Goal: Task Accomplishment & Management: Manage account settings

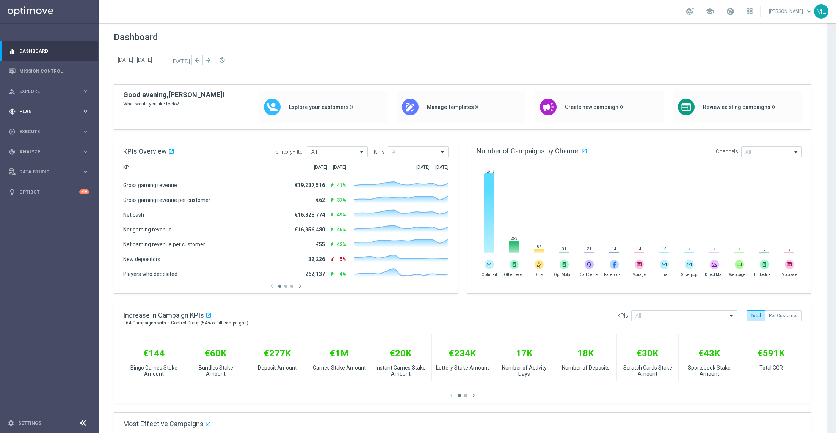
click at [86, 111] on icon "keyboard_arrow_right" at bounding box center [85, 111] width 7 height 7
click at [42, 127] on link "Target Groups" at bounding box center [49, 127] width 59 height 6
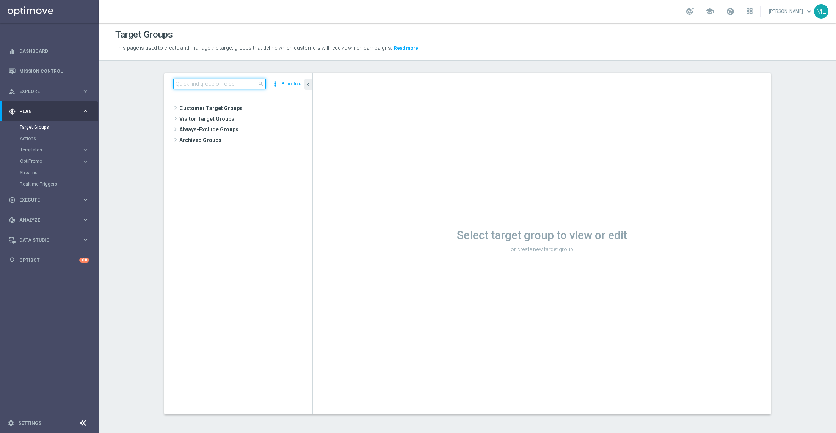
click at [216, 83] on input at bounding box center [219, 83] width 93 height 11
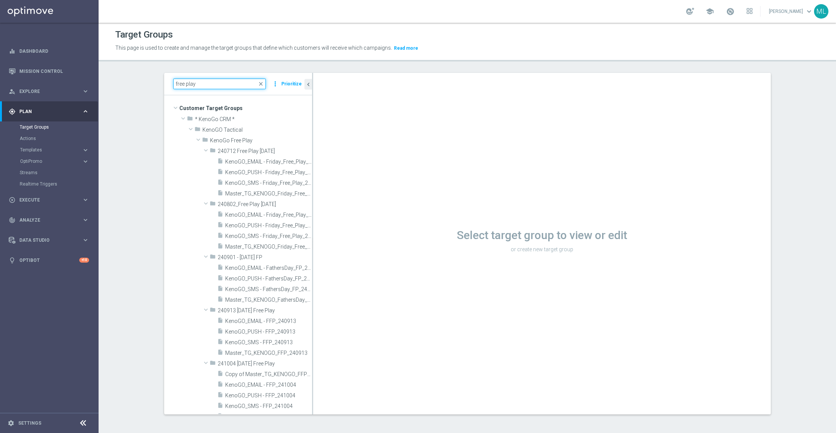
scroll to position [0, 0]
type input "free play"
click at [290, 140] on icon "create_new_folder" at bounding box center [289, 140] width 6 height 6
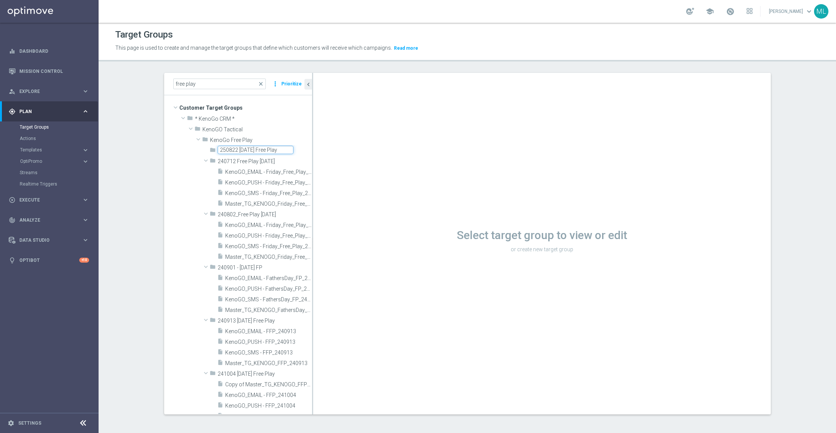
type input "250822 Friday Free Play"
click at [184, 146] on div "folder 250822 Friday Free Play library_add create_new_folder mode_edit more_ver…" at bounding box center [238, 415] width 148 height 541
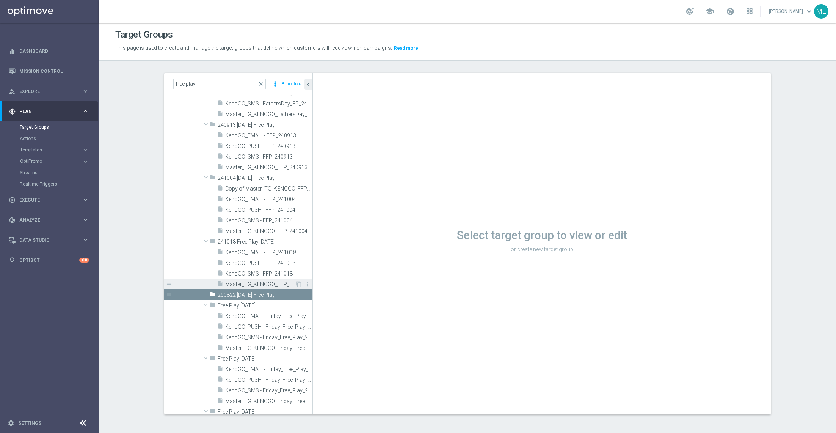
click at [274, 284] on span "Master_TG_KENOGO_FFP_241018" at bounding box center [260, 284] width 70 height 6
click at [299, 281] on icon "content_copy" at bounding box center [299, 284] width 6 height 6
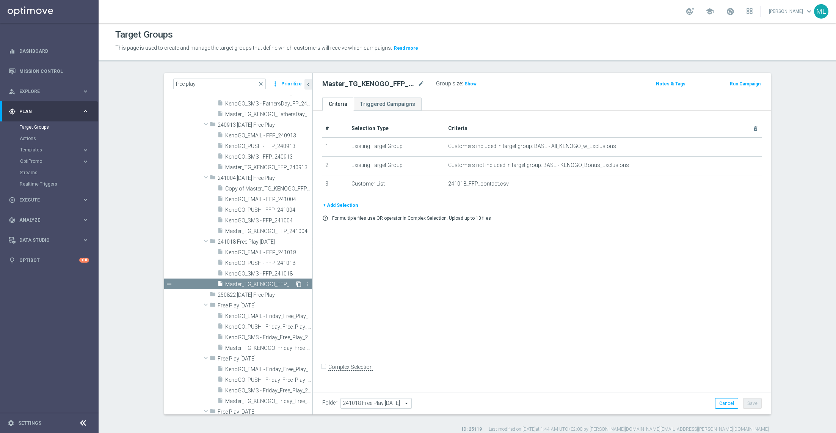
click at [299, 284] on icon "content_copy" at bounding box center [299, 284] width 6 height 6
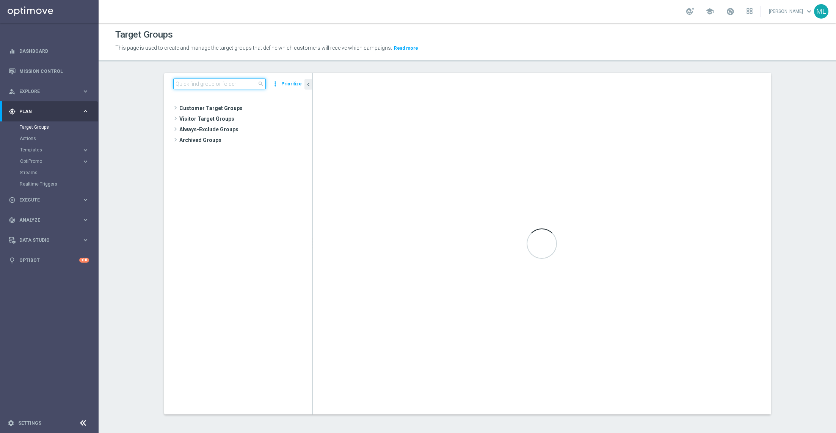
click at [219, 78] on input at bounding box center [219, 83] width 93 height 11
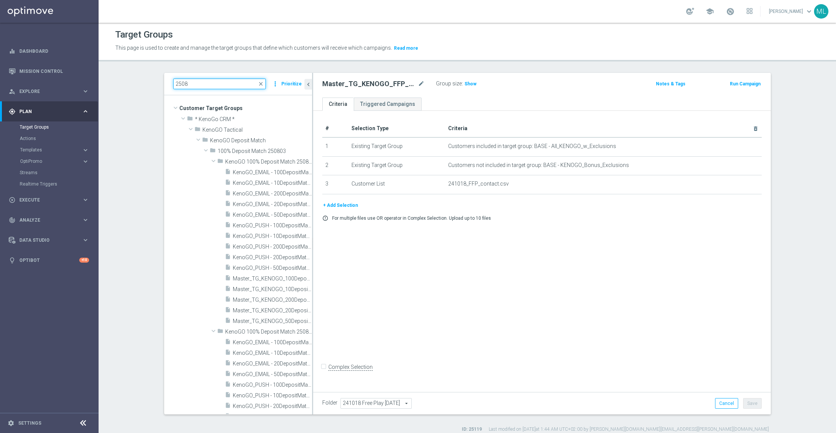
drag, startPoint x: 191, startPoint y: 82, endPoint x: 179, endPoint y: 81, distance: 11.8
click at [179, 81] on input "2508" at bounding box center [219, 83] width 93 height 11
type input "2"
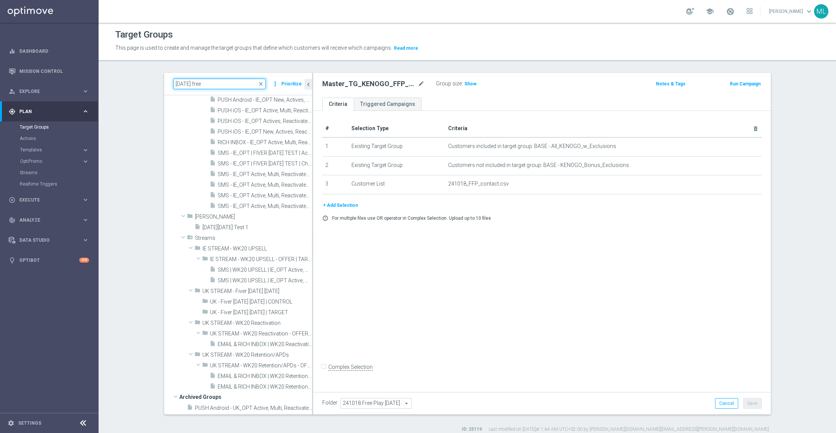
scroll to position [677, 0]
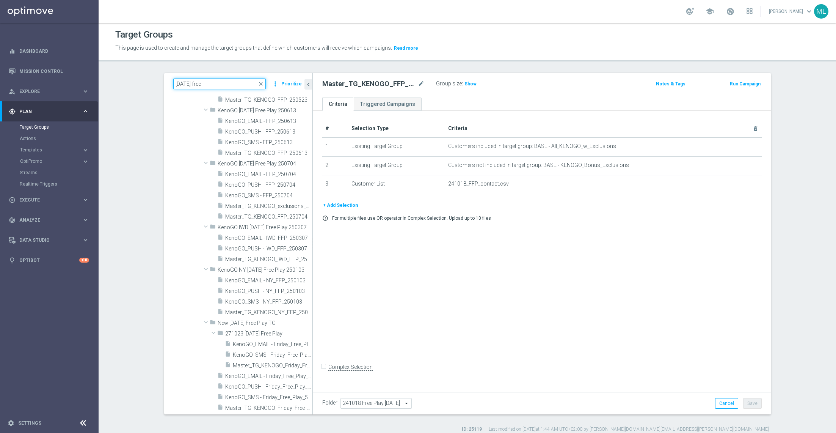
click at [176, 82] on input "friday free" at bounding box center [219, 83] width 93 height 11
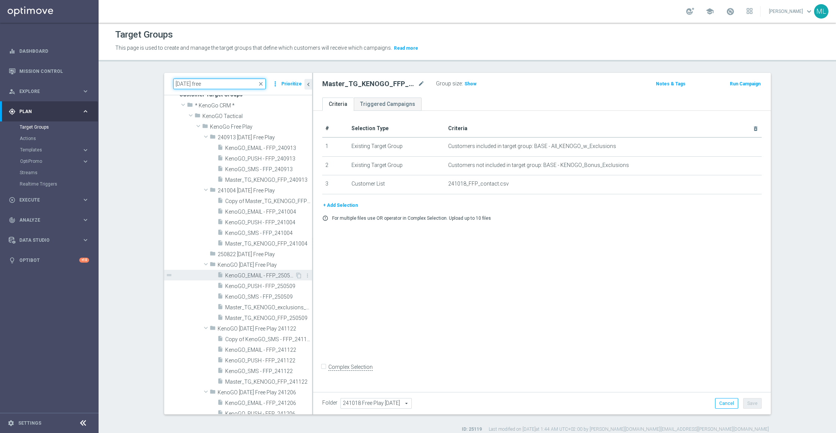
scroll to position [13, 0]
type input "friday free"
click at [306, 253] on icon "more_vert" at bounding box center [306, 255] width 6 height 6
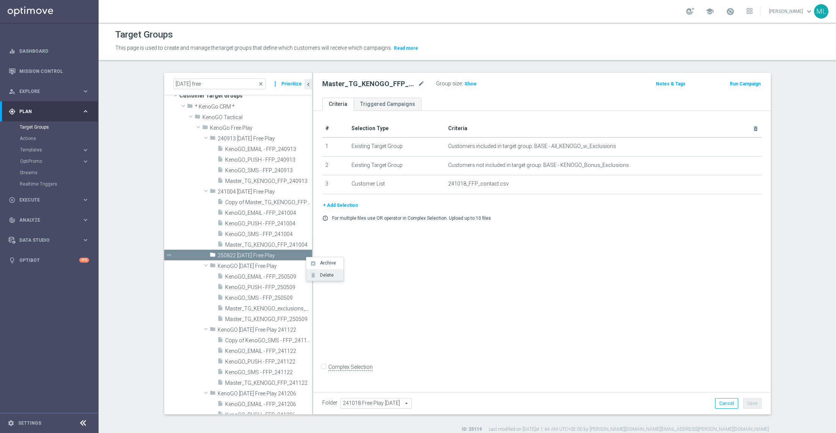
click at [322, 277] on span "Delete" at bounding box center [325, 274] width 16 height 5
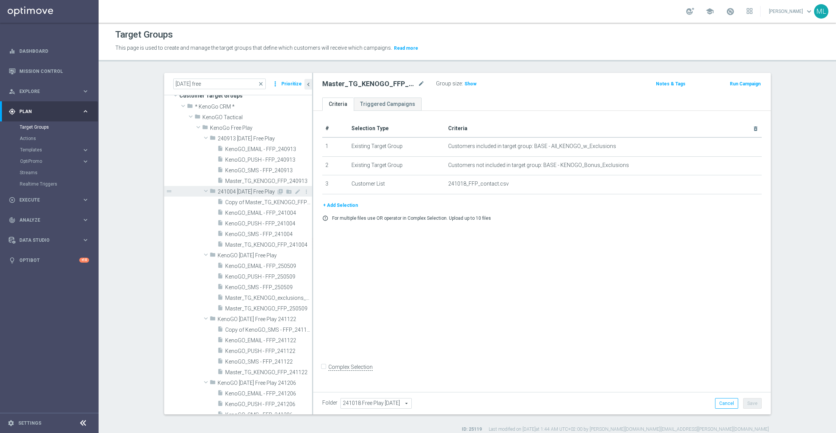
scroll to position [0, 0]
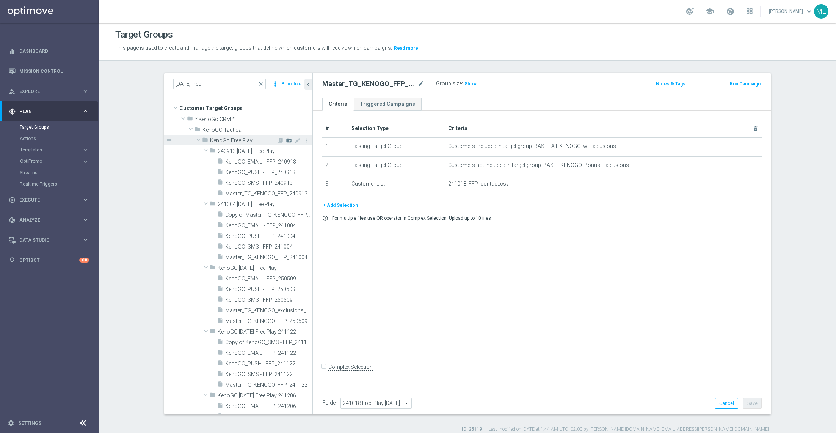
click at [290, 141] on icon "create_new_folder" at bounding box center [289, 140] width 6 height 6
type input "KenoGO Friday Free Play 250822"
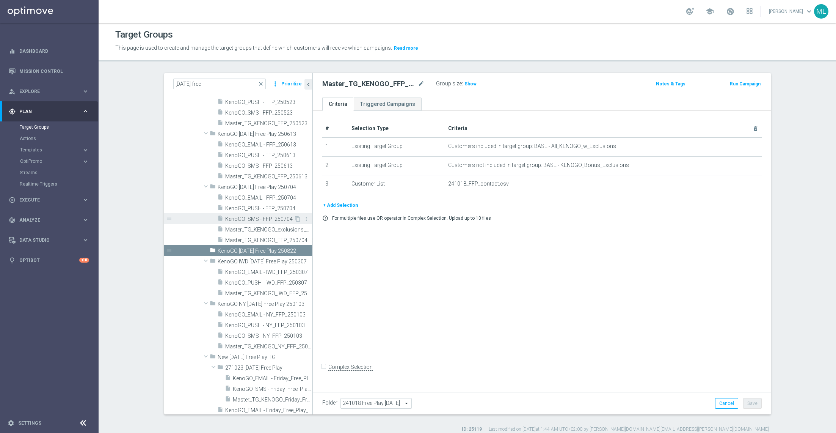
scroll to position [648, 0]
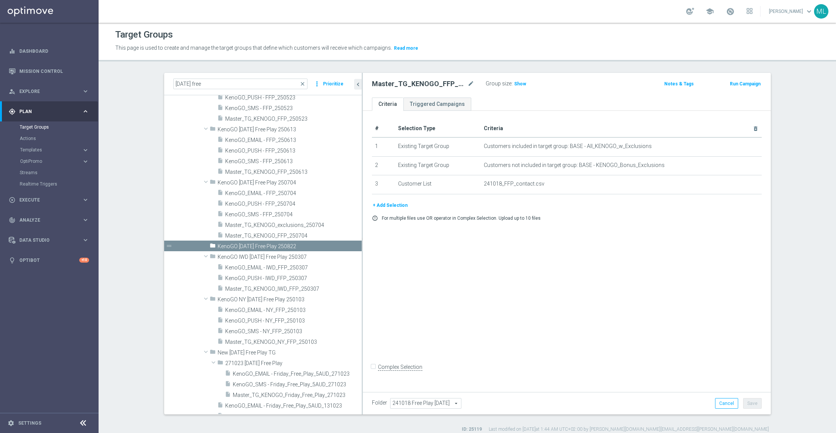
drag, startPoint x: 312, startPoint y: 234, endPoint x: 362, endPoint y: 250, distance: 52.4
click at [362, 250] on as-split "friday free close more_vert Prioritize Customer Target Groups library_add creat…" at bounding box center [467, 243] width 607 height 341
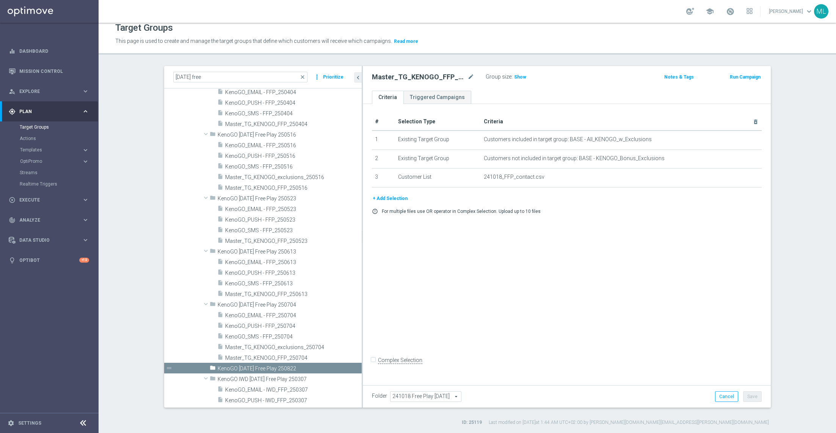
scroll to position [677, 0]
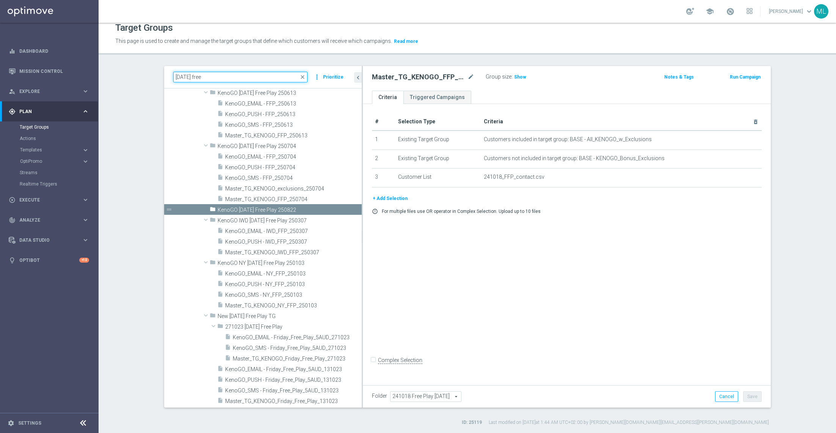
drag, startPoint x: 211, startPoint y: 73, endPoint x: 153, endPoint y: 70, distance: 58.5
click at [153, 70] on div "friday free close more_vert Prioritize Customer Target Groups library_add creat…" at bounding box center [467, 245] width 637 height 359
drag, startPoint x: 203, startPoint y: 76, endPoint x: 158, endPoint y: 75, distance: 44.7
click at [158, 75] on div "friday free close more_vert Prioritize Customer Target Groups library_add creat…" at bounding box center [467, 245] width 637 height 359
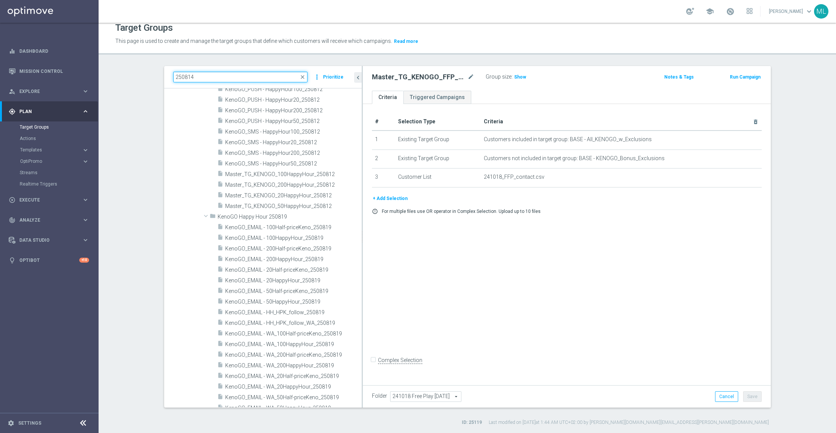
scroll to position [0, 0]
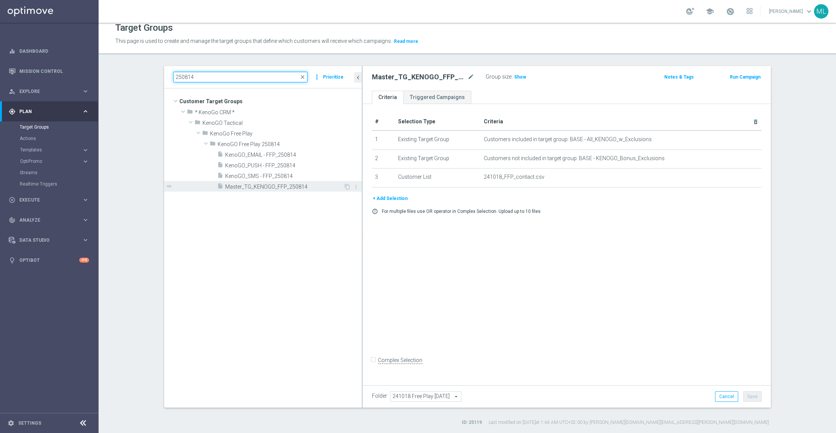
type input "250814"
click at [331, 183] on span "Master_TG_KENOGO_FFP_250814" at bounding box center [284, 186] width 118 height 6
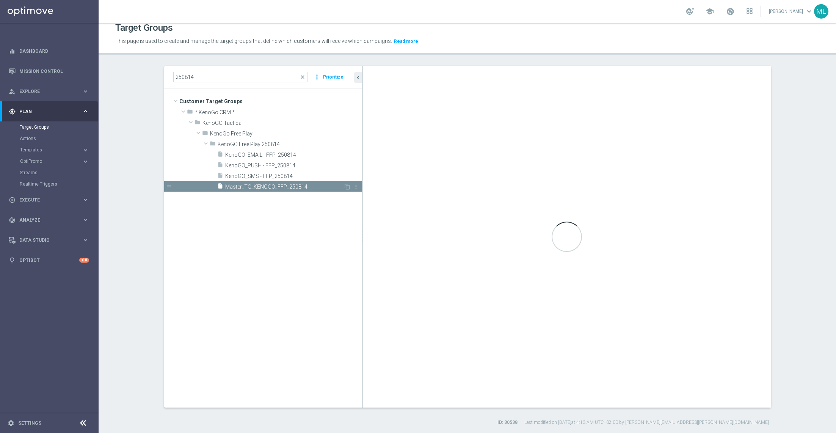
checkbox input "true"
type input "KenoGO Free Play 250814"
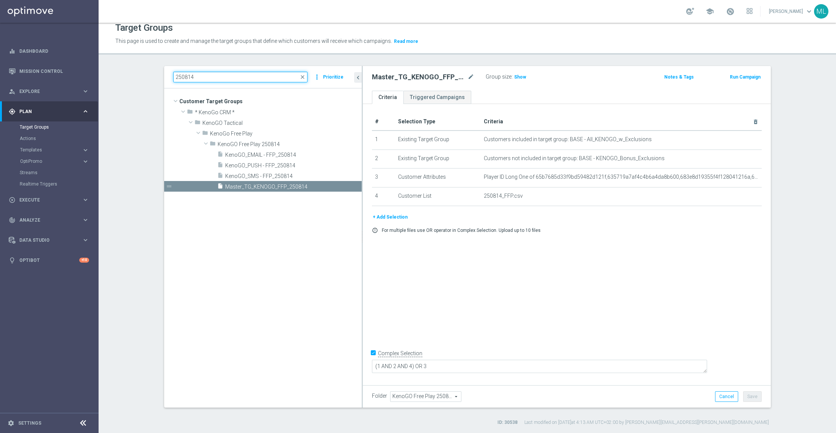
drag, startPoint x: 209, startPoint y: 74, endPoint x: 162, endPoint y: 73, distance: 47.0
click at [162, 73] on div "250814 close more_vert Prioritize Customer Target Groups library_add create_new…" at bounding box center [467, 245] width 637 height 359
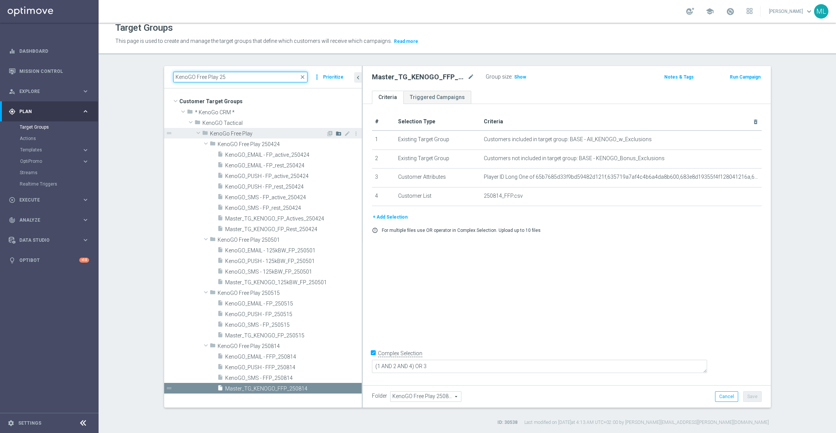
type input "KenoGO Free Play 25"
click at [340, 133] on icon "create_new_folder" at bounding box center [339, 133] width 6 height 6
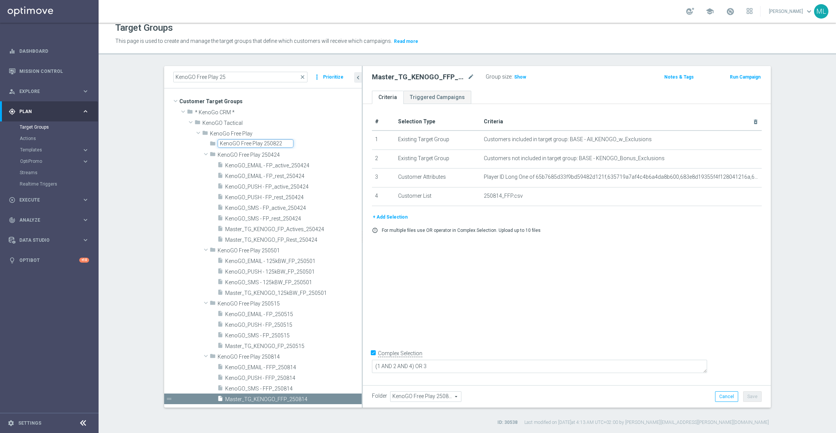
type input "KenoGO Free Play 250822"
click at [171, 146] on div "folder KenoGO Free Play 250822 library_add create_new_folder mode_edit more_ver…" at bounding box center [263, 270] width 198 height 265
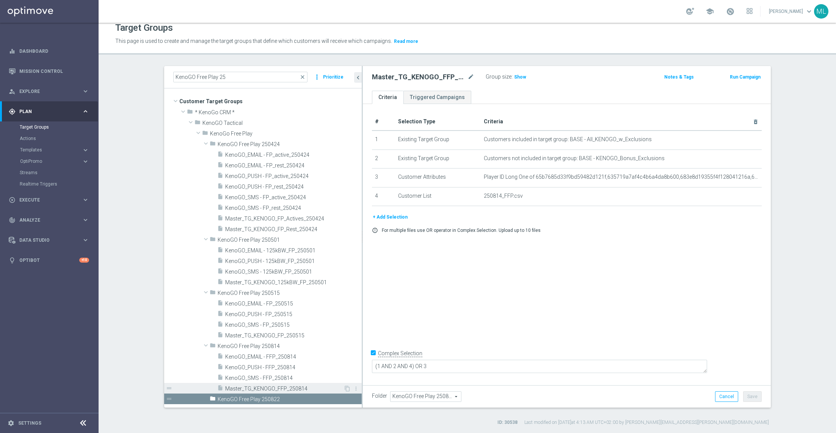
click at [284, 387] on span "Master_TG_KENOGO_FFP_250814" at bounding box center [284, 388] width 118 height 6
click at [348, 388] on icon "content_copy" at bounding box center [347, 388] width 6 height 6
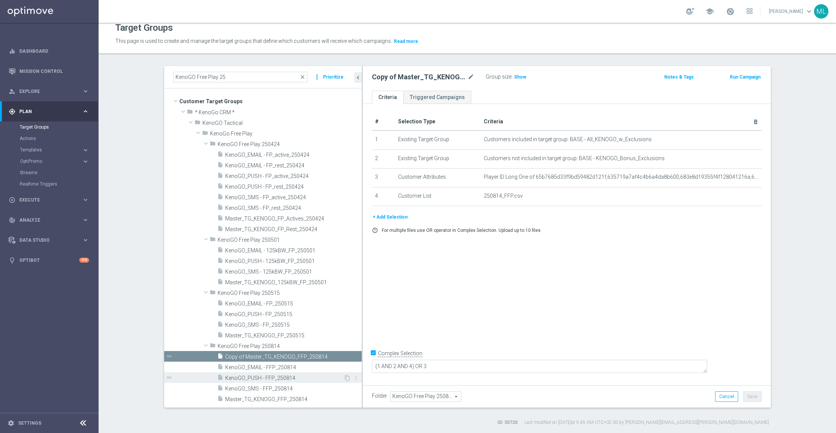
scroll to position [9, 0]
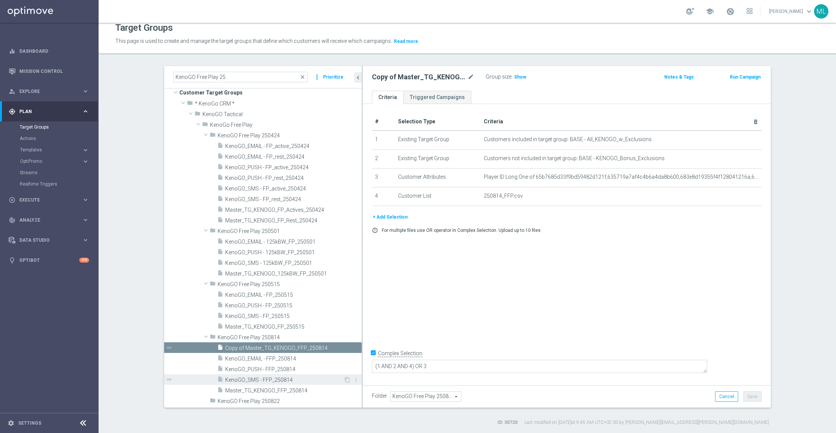
click at [306, 378] on span "KenoGO_SMS - FFP_250814" at bounding box center [284, 379] width 118 height 6
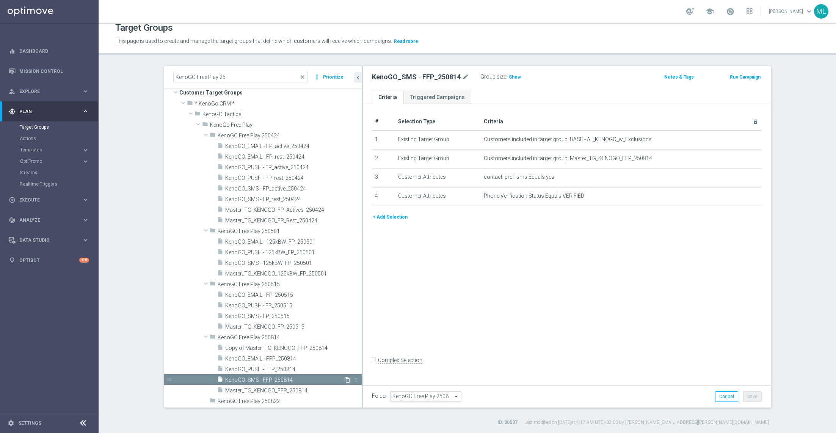
click at [345, 378] on icon "content_copy" at bounding box center [347, 379] width 6 height 6
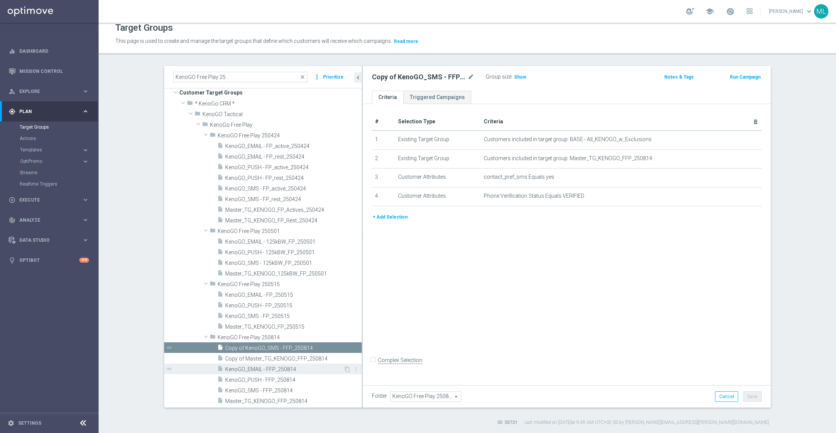
scroll to position [19, 0]
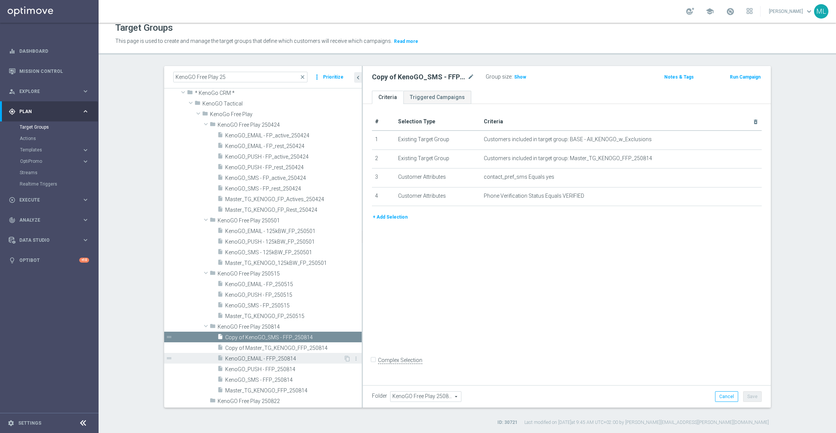
click at [284, 369] on span "KenoGO_PUSH - FFP_250814" at bounding box center [293, 369] width 136 height 6
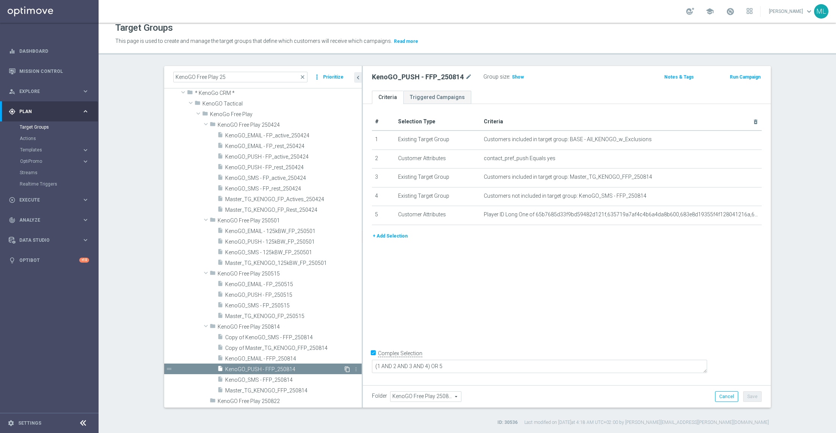
click at [348, 368] on icon "content_copy" at bounding box center [347, 369] width 6 height 6
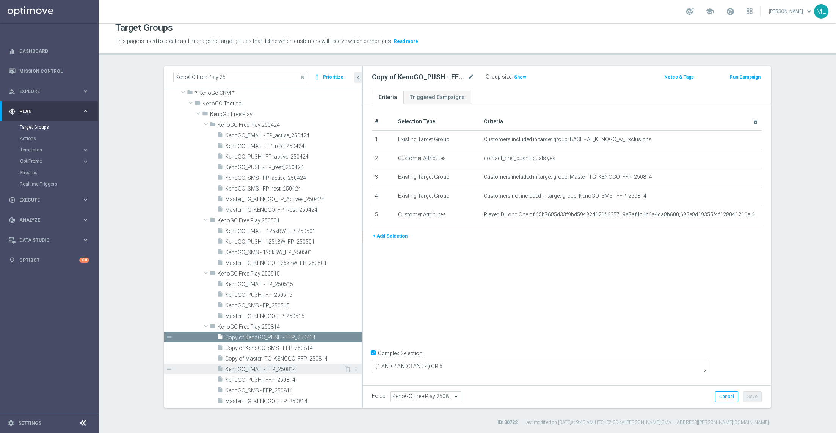
scroll to position [30, 0]
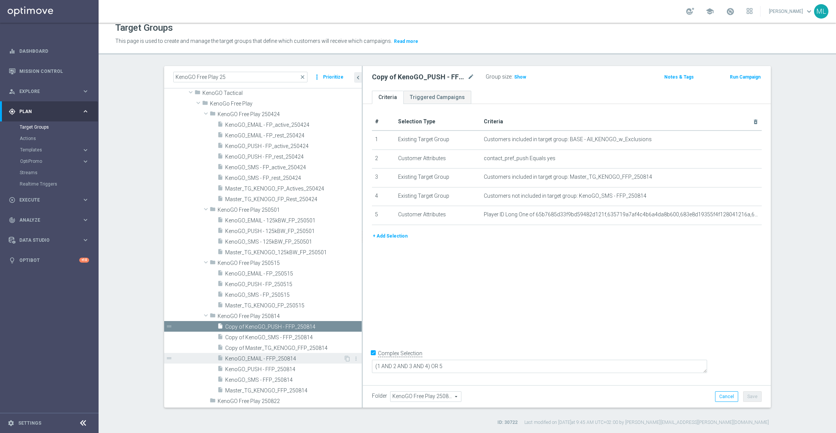
click at [278, 357] on span "KenoGO_EMAIL - FFP_250814" at bounding box center [284, 358] width 118 height 6
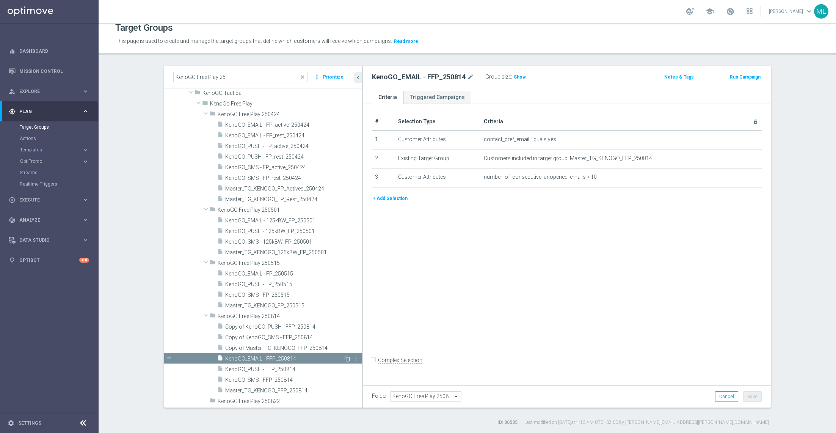
click at [346, 357] on icon "content_copy" at bounding box center [347, 358] width 6 height 6
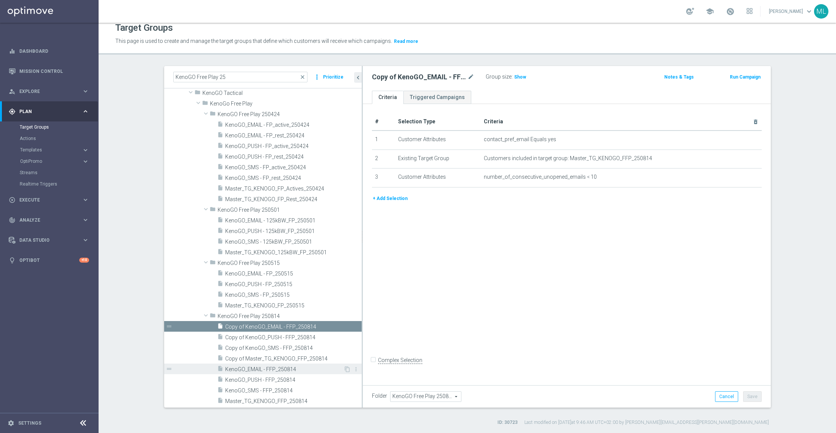
scroll to position [41, 0]
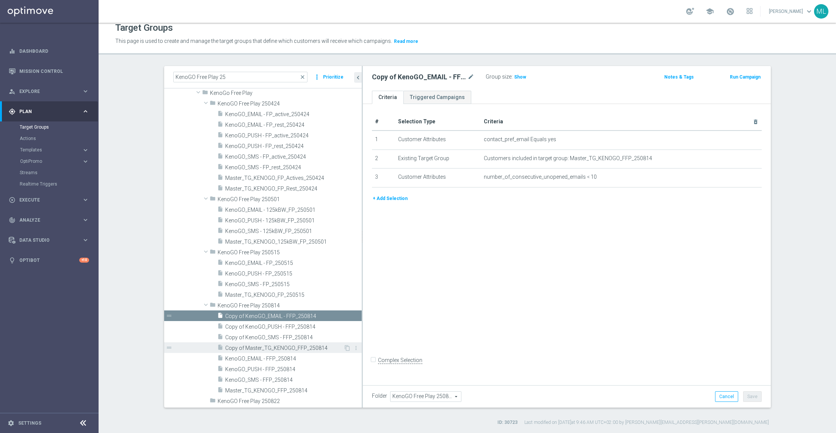
click at [257, 347] on span "Copy of Master_TG_KENOGO_FFP_250814" at bounding box center [284, 348] width 118 height 6
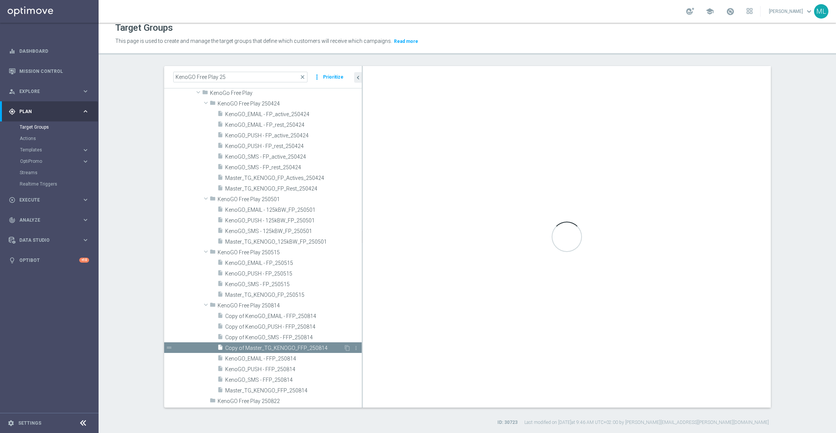
checkbox input "true"
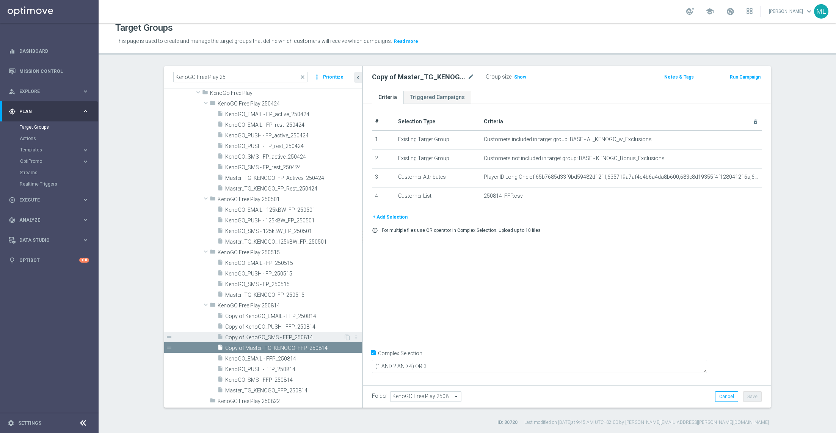
click at [248, 338] on span "Copy of KenoGO_SMS - FFP_250814" at bounding box center [284, 337] width 118 height 6
click at [243, 326] on span "Copy of KenoGO_PUSH - FFP_250814" at bounding box center [284, 326] width 119 height 6
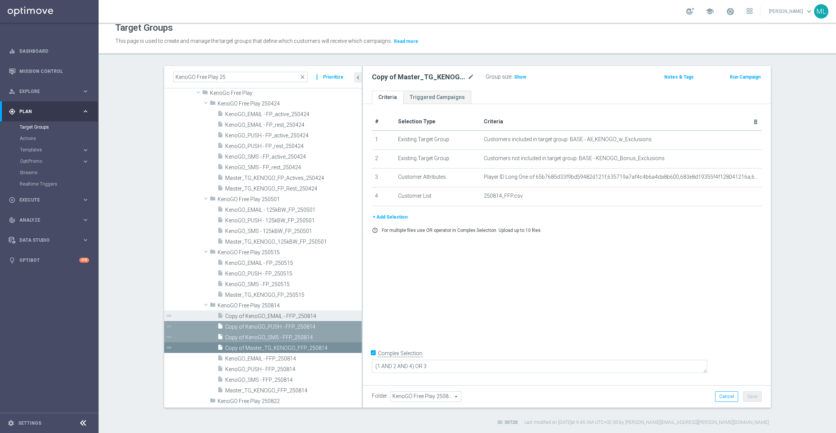
click at [240, 317] on span "Copy of KenoGO_EMAIL - FFP_250814" at bounding box center [284, 316] width 119 height 6
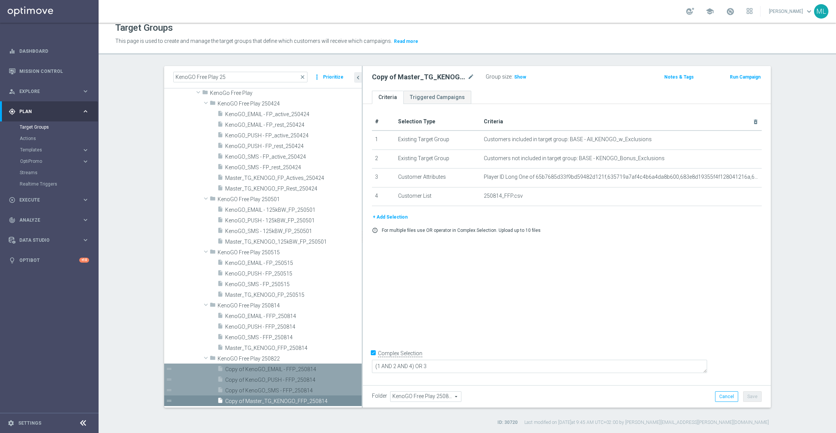
scroll to position [41, 0]
click at [265, 402] on span "Copy of Master_TG_KENOGO_FFP_250814" at bounding box center [284, 401] width 119 height 6
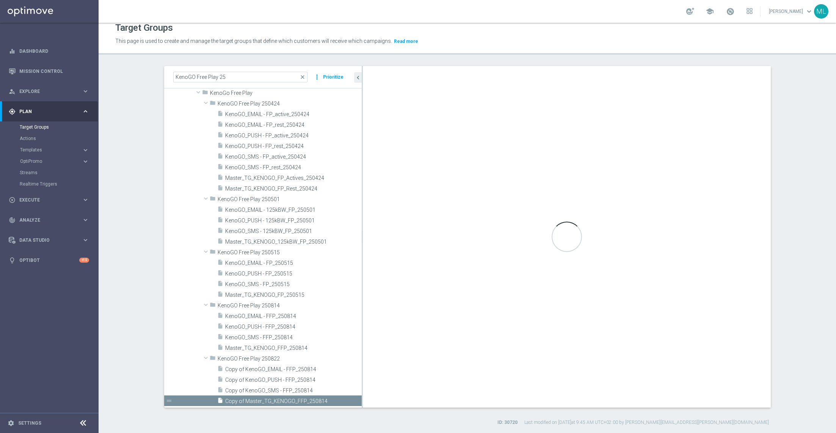
type input "KenoGO Free Play 250822"
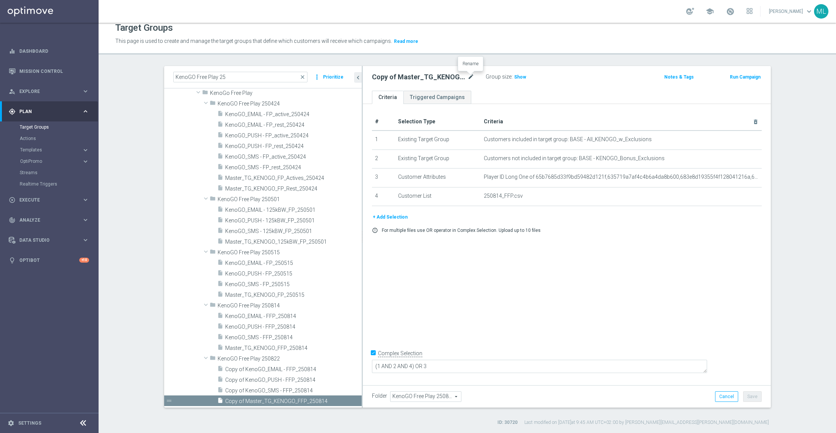
click at [473, 75] on icon "mode_edit" at bounding box center [470, 76] width 7 height 9
click at [471, 78] on input "Copy of Master_TG_KENOGO_FFP_250814" at bounding box center [423, 77] width 102 height 11
click at [400, 77] on input "Copy of Master_TG_KENOGO_FFP_250822" at bounding box center [423, 77] width 102 height 11
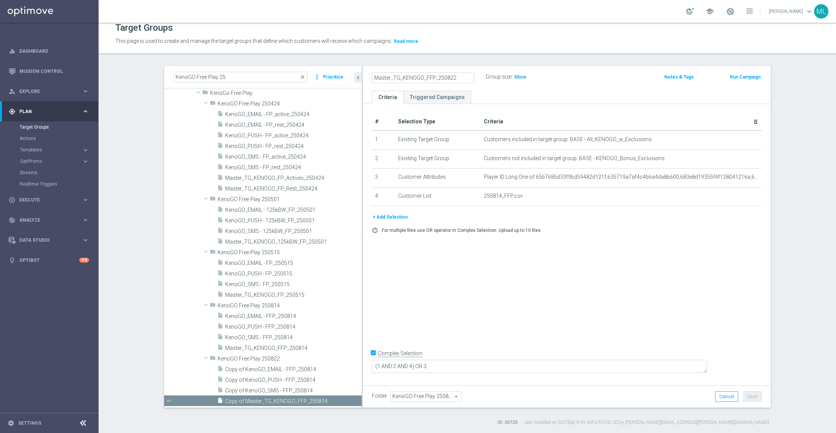
type input "Master_TG_KENOGO_FFP_250822"
click at [561, 82] on div "Master_TG_KENOGO_FFP_250822 Group size : Show" at bounding box center [499, 77] width 267 height 11
click at [270, 387] on span "Copy of KenoGO_SMS - FFP_250814" at bounding box center [284, 390] width 118 height 6
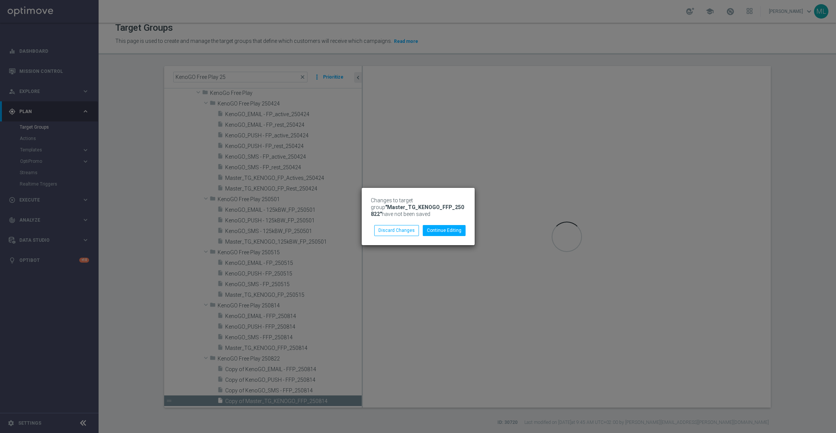
click at [453, 225] on li "Continue Editing" at bounding box center [444, 230] width 47 height 11
click at [453, 228] on button "Continue Editing" at bounding box center [444, 230] width 43 height 11
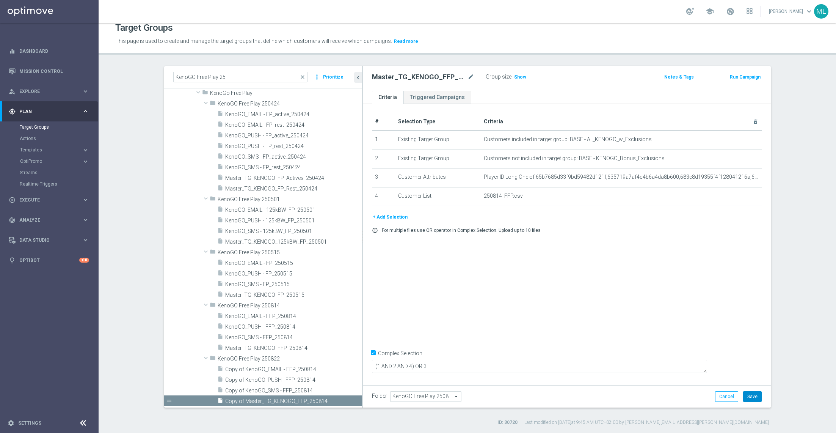
click at [753, 394] on button "Save" at bounding box center [752, 396] width 19 height 11
click at [274, 389] on span "Copy of KenoGO_SMS - FFP_250814" at bounding box center [284, 390] width 118 height 6
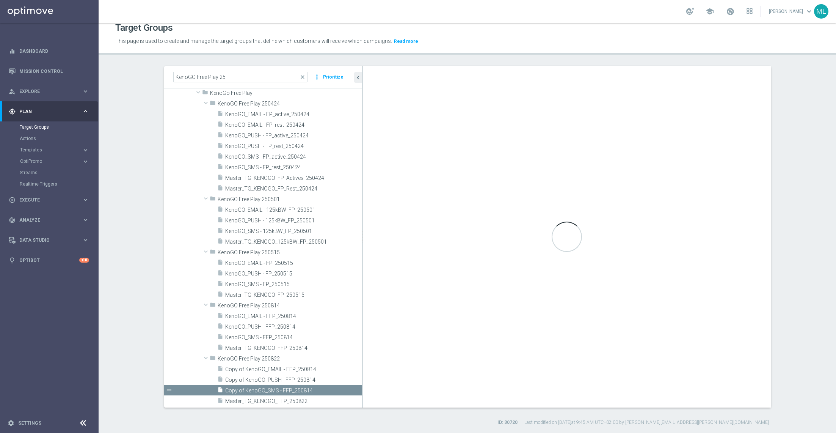
checkbox input "false"
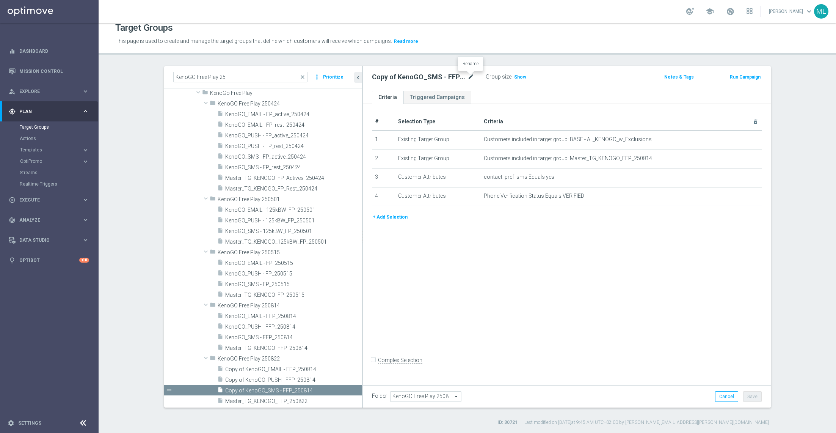
click at [470, 72] on icon "mode_edit" at bounding box center [470, 76] width 7 height 9
click at [466, 78] on input "Copy of KenoGO_SMS - FFP_250814" at bounding box center [423, 77] width 102 height 11
click at [392, 78] on input "Copy of KenoGO_SMS - FFP_250822" at bounding box center [423, 77] width 102 height 11
type input "KenoGO_SMS - FFP_250822"
click at [592, 84] on div "KenoGO_SMS - FFP_250822 Group size : Show Notes & Tags Run Campaign" at bounding box center [567, 78] width 408 height 25
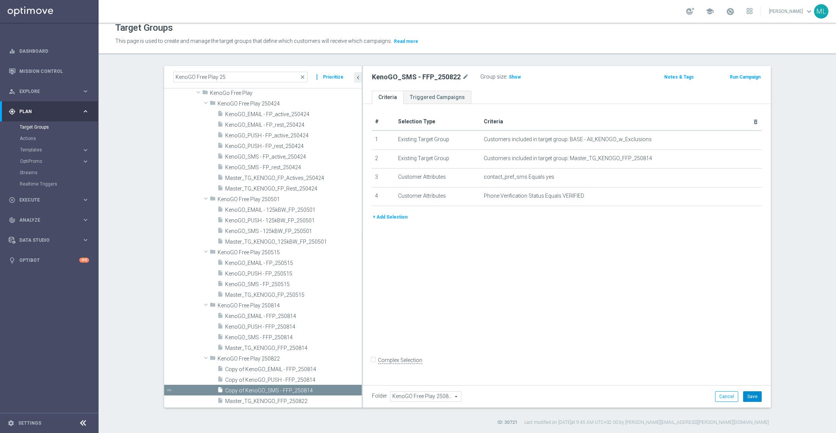
click at [752, 393] on button "Save" at bounding box center [752, 396] width 19 height 11
click at [259, 379] on span "Copy of KenoGO_PUSH - FFP_250814" at bounding box center [284, 379] width 118 height 6
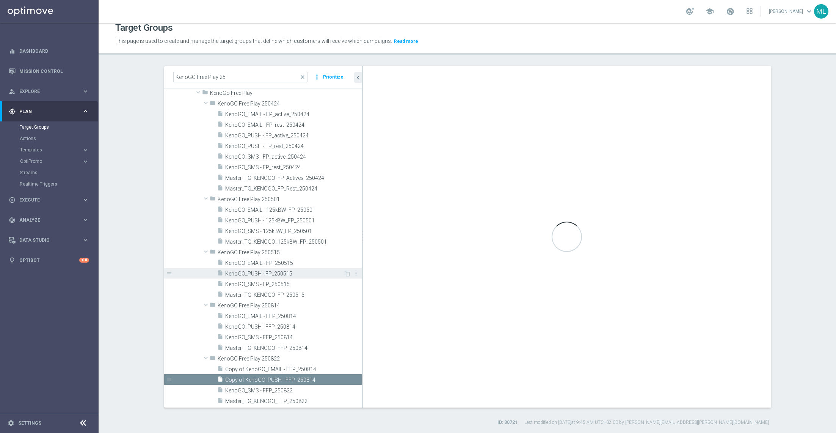
checkbox input "true"
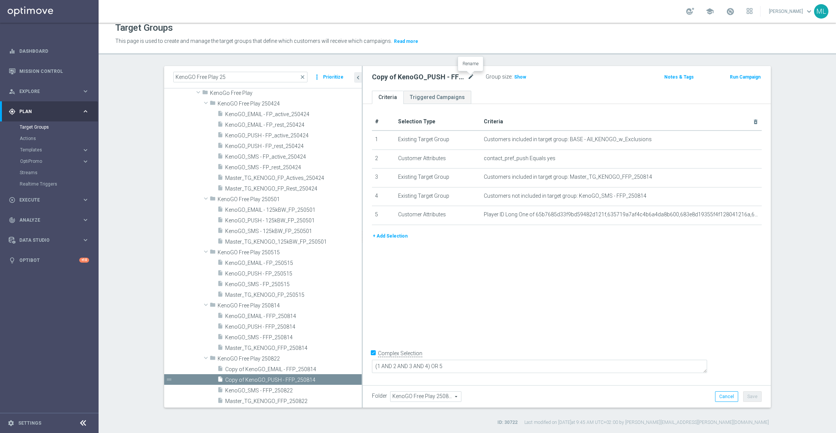
click at [471, 72] on icon "mode_edit" at bounding box center [470, 76] width 7 height 9
click at [464, 77] on input "Copy of KenoGO_PUSH - FFP_250814" at bounding box center [423, 77] width 102 height 11
click at [394, 78] on input "Copy of KenoGO_PUSH - FFP_250822" at bounding box center [423, 77] width 102 height 11
type input "KenoGO_PUSH - FFP_250822"
click at [584, 78] on div "KenoGO_PUSH - FFP_250822 Group size : Show" at bounding box center [499, 77] width 267 height 11
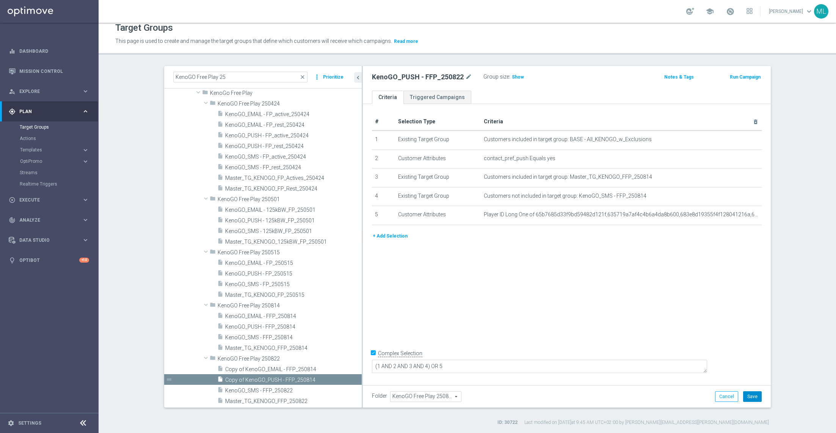
click at [758, 400] on button "Save" at bounding box center [752, 396] width 19 height 11
click at [259, 368] on span "Copy of KenoGO_EMAIL - FFP_250814" at bounding box center [284, 369] width 118 height 6
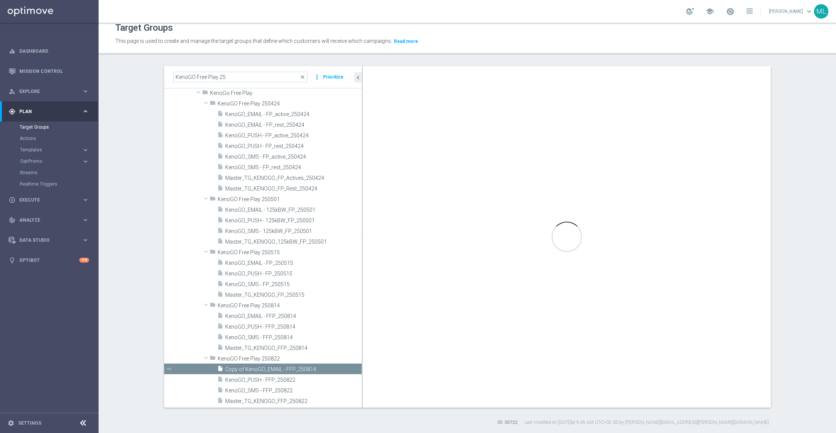
checkbox input "false"
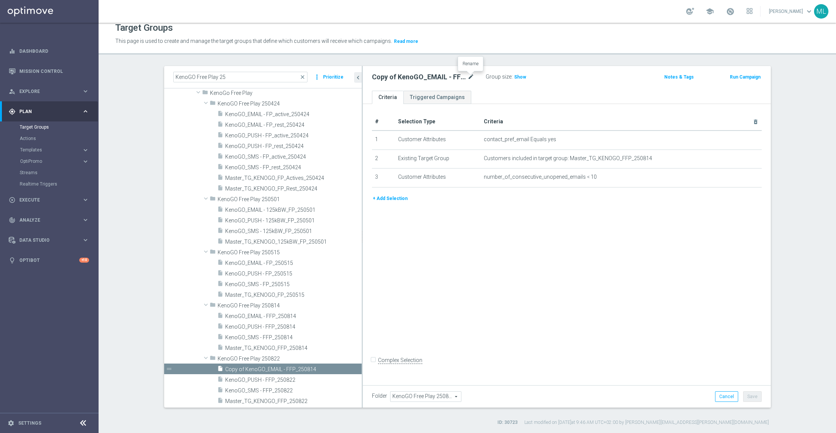
click at [469, 77] on icon "mode_edit" at bounding box center [470, 76] width 7 height 9
click at [466, 78] on input "Copy of KenoGO_EMAIL - FFP_250814" at bounding box center [423, 77] width 102 height 11
click at [392, 75] on input "Copy of KenoGO_EMAIL - FFP_250822" at bounding box center [423, 77] width 102 height 11
type input "KenoGO_EMAIL - FFP_250822"
click at [572, 79] on div "KenoGO_EMAIL - FFP_250822 Group size : Show" at bounding box center [499, 77] width 267 height 11
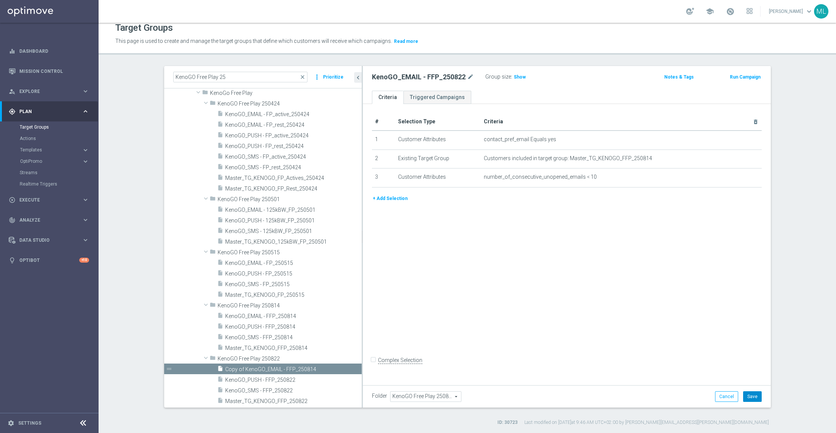
click at [754, 398] on button "Save" at bounding box center [752, 396] width 19 height 11
click at [739, 158] on icon "mode_edit" at bounding box center [740, 158] width 6 height 6
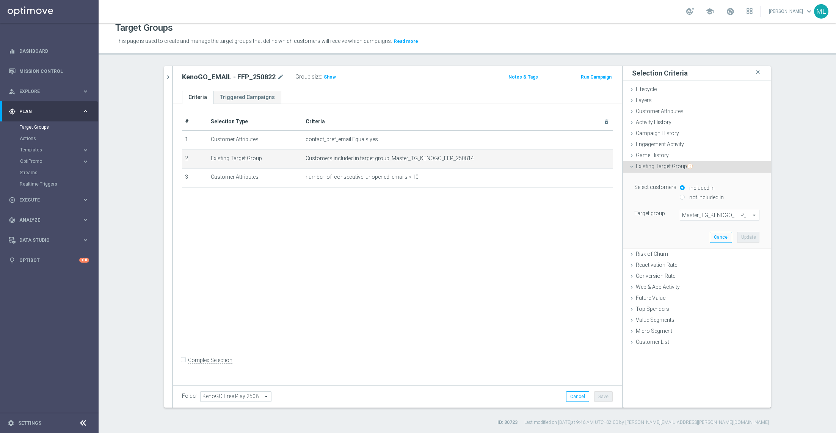
click at [696, 213] on span "Master_TG_KENOGO_FFP_250814" at bounding box center [719, 215] width 79 height 10
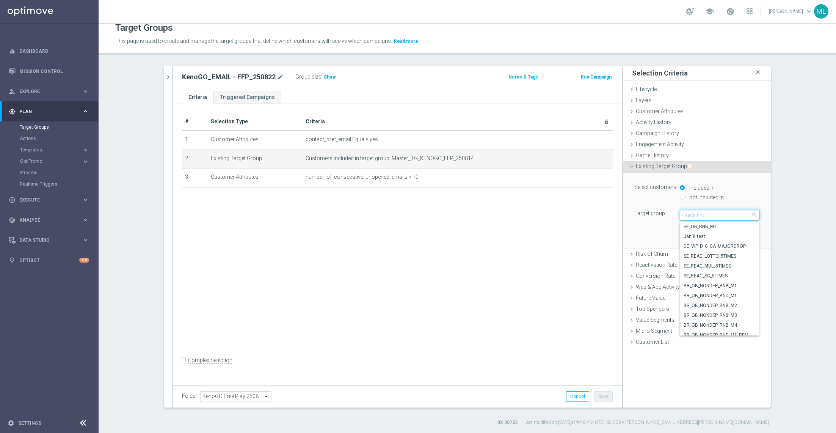
click at [705, 217] on input "search" at bounding box center [720, 215] width 80 height 11
type input "250822"
click at [746, 309] on span "Master_TG_KENOGO_FFP_250822" at bounding box center [720, 310] width 72 height 6
type input "Master_TG_KENOGO_FFP_250822"
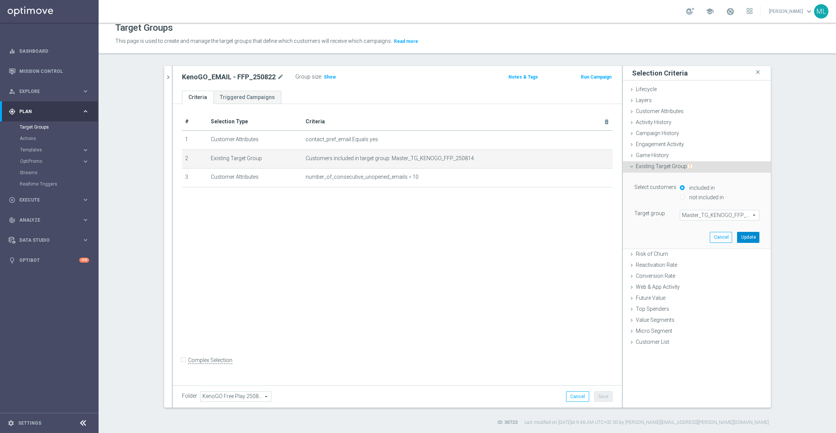
click at [752, 237] on button "Update" at bounding box center [748, 237] width 22 height 11
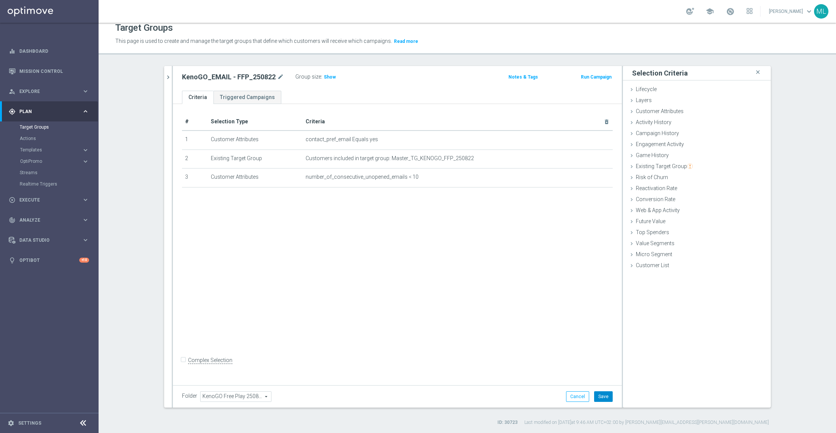
click at [602, 398] on button "Save" at bounding box center [603, 396] width 19 height 11
click at [167, 78] on icon "chevron_right" at bounding box center [168, 77] width 7 height 7
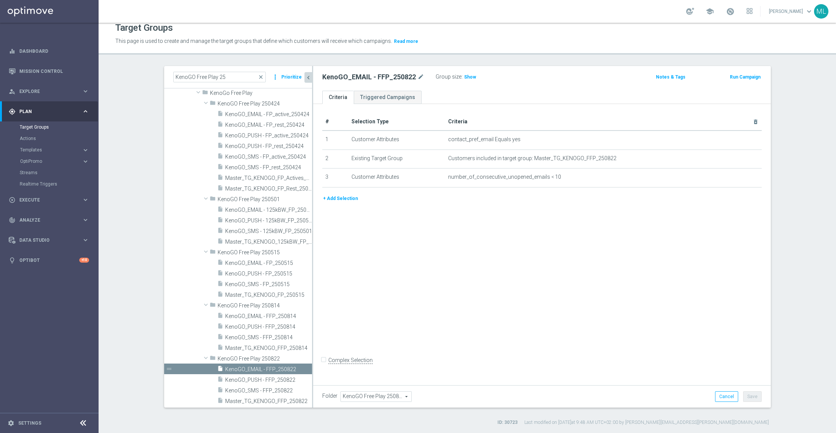
scroll to position [39, 0]
click at [258, 382] on span "KenoGO_PUSH - FFP_250822" at bounding box center [260, 381] width 70 height 6
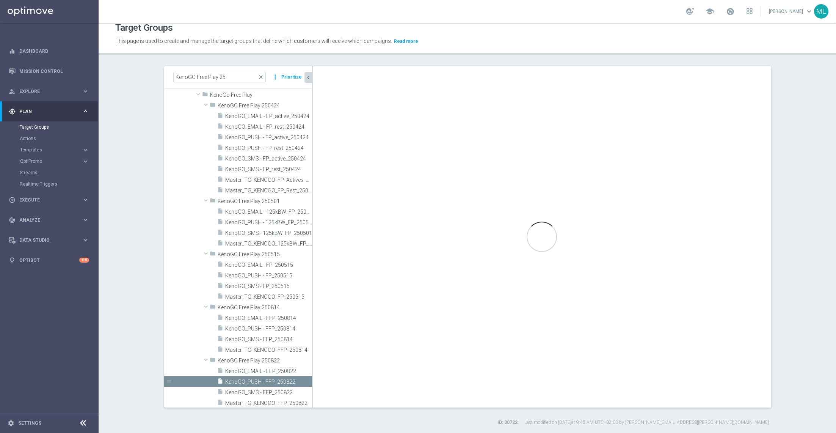
checkbox input "true"
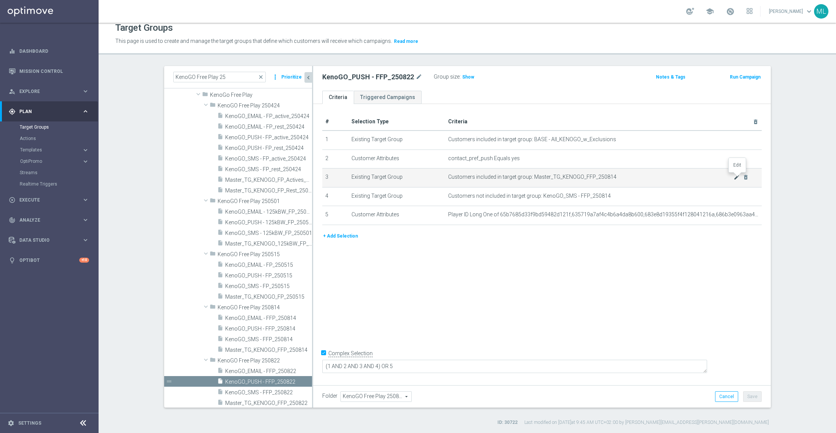
click at [737, 177] on icon "mode_edit" at bounding box center [737, 177] width 6 height 6
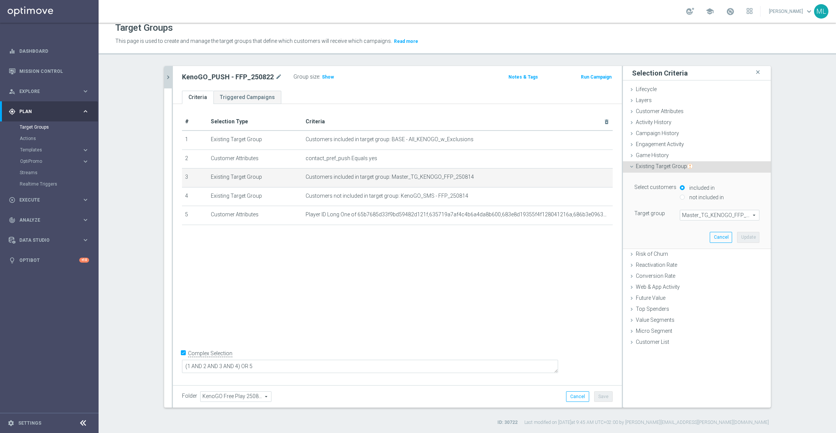
click at [704, 211] on span "Master_TG_KENOGO_FFP_250814" at bounding box center [719, 215] width 79 height 10
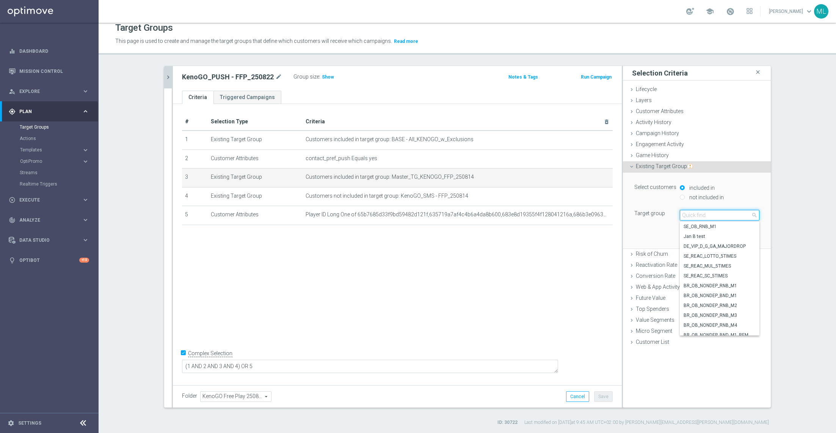
click at [688, 218] on input "search" at bounding box center [720, 215] width 80 height 11
type input "250822"
click at [713, 310] on span "Master_TG_KENOGO_FFP_250822" at bounding box center [720, 310] width 72 height 6
type input "Master_TG_KENOGO_FFP_250822"
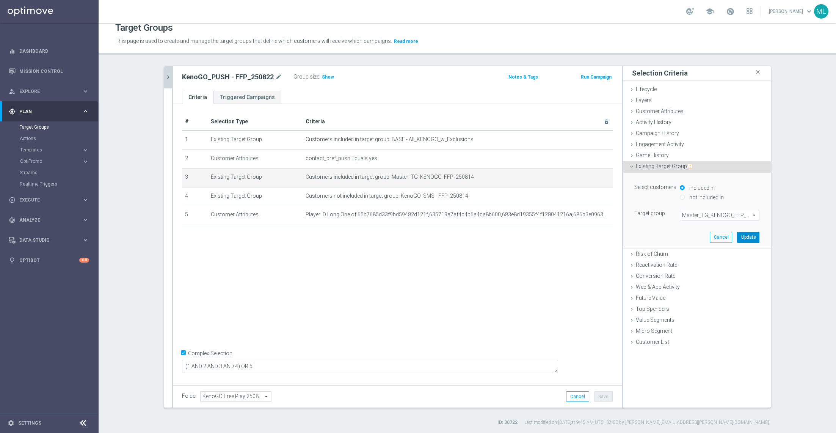
click at [748, 236] on button "Update" at bounding box center [748, 237] width 22 height 11
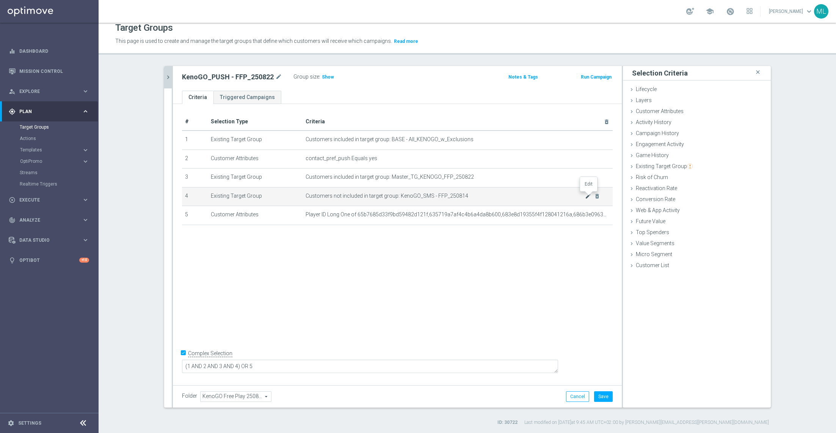
click at [588, 197] on icon "mode_edit" at bounding box center [588, 196] width 6 height 6
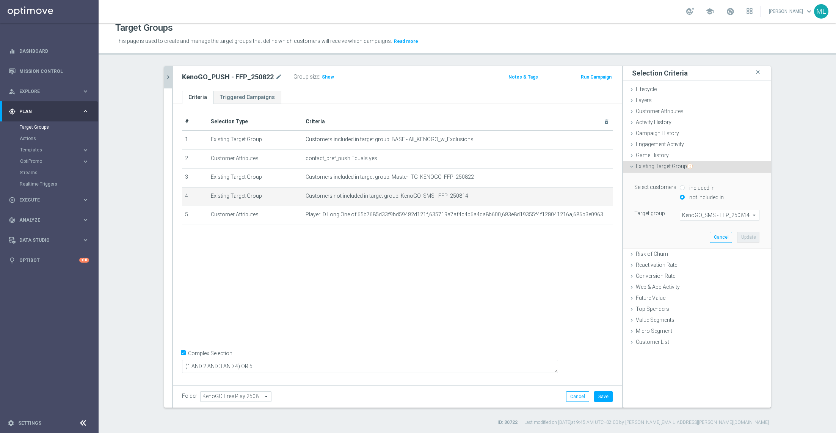
click at [702, 213] on span "KenoGO_SMS - FFP_250814" at bounding box center [719, 215] width 79 height 10
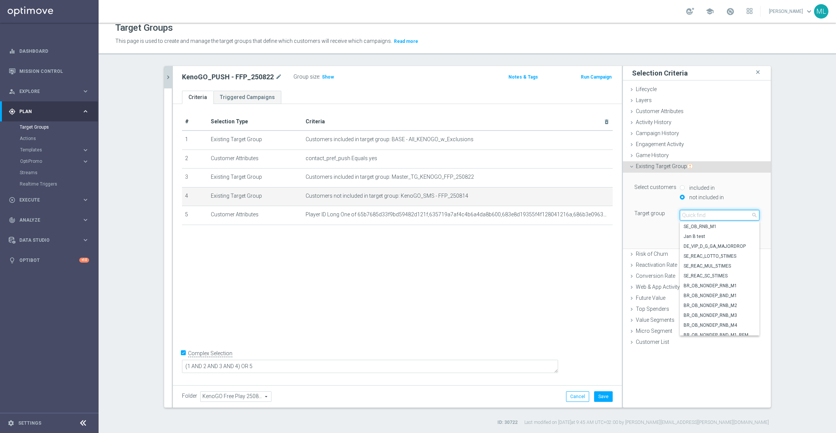
click at [696, 212] on input "search" at bounding box center [720, 215] width 80 height 11
type input "250822"
click at [745, 319] on span "KenoGO_SMS - FFP_250822" at bounding box center [720, 320] width 72 height 6
type input "KenoGO_SMS - FFP_250822"
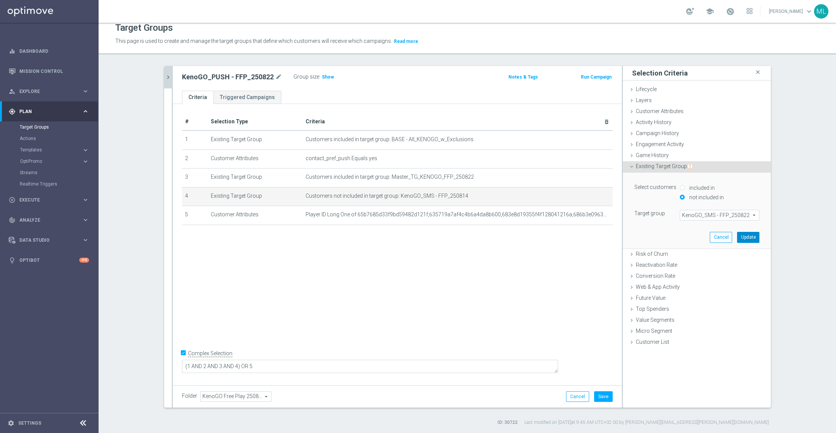
click at [748, 236] on button "Update" at bounding box center [748, 237] width 22 height 11
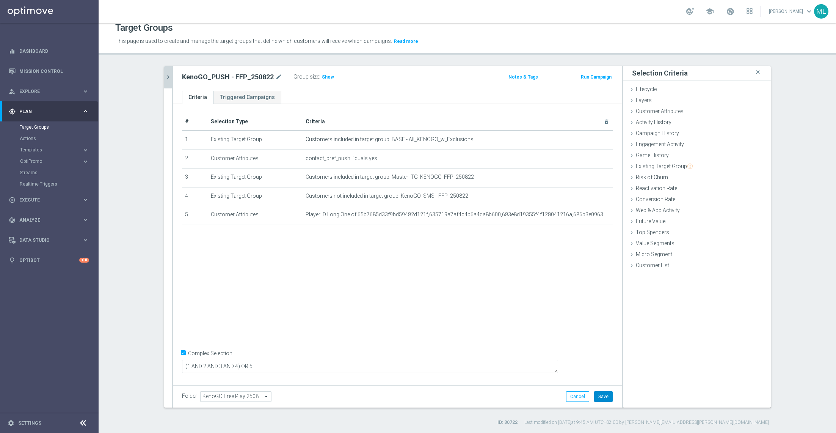
click at [605, 397] on button "Save" at bounding box center [603, 396] width 19 height 11
click at [169, 75] on icon "chevron_right" at bounding box center [168, 77] width 7 height 7
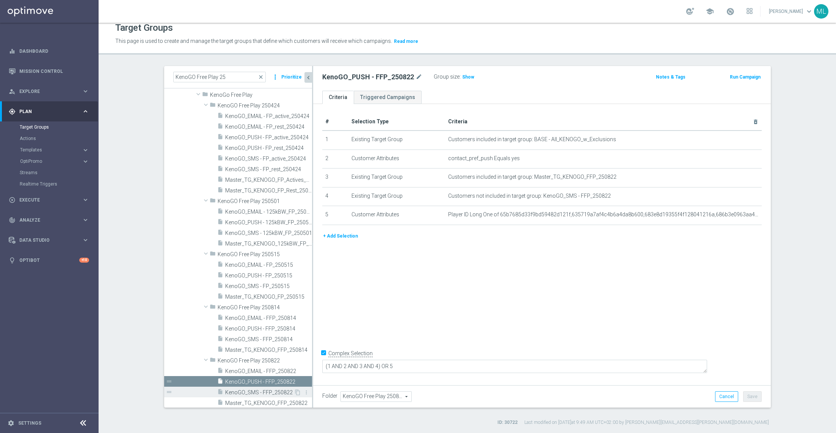
click at [257, 389] on span "KenoGO_SMS - FFP_250822" at bounding box center [259, 392] width 69 height 6
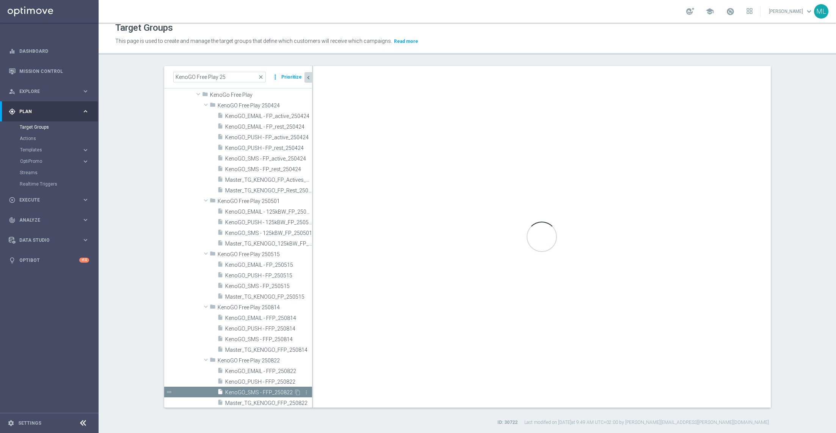
checkbox input "false"
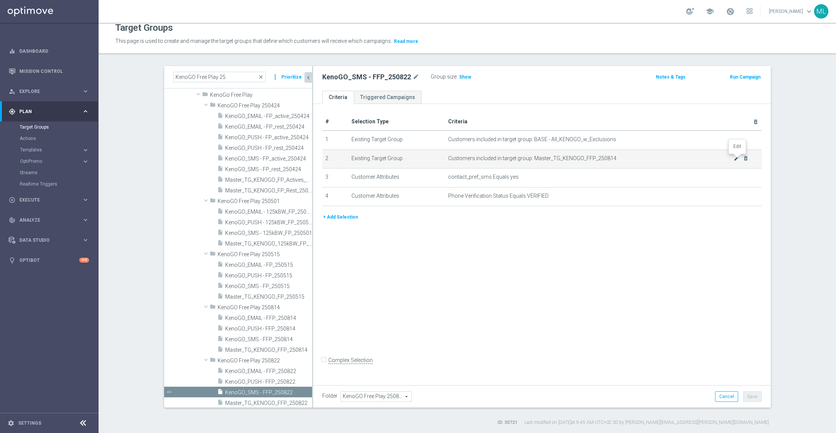
click at [734, 159] on icon "mode_edit" at bounding box center [737, 158] width 6 height 6
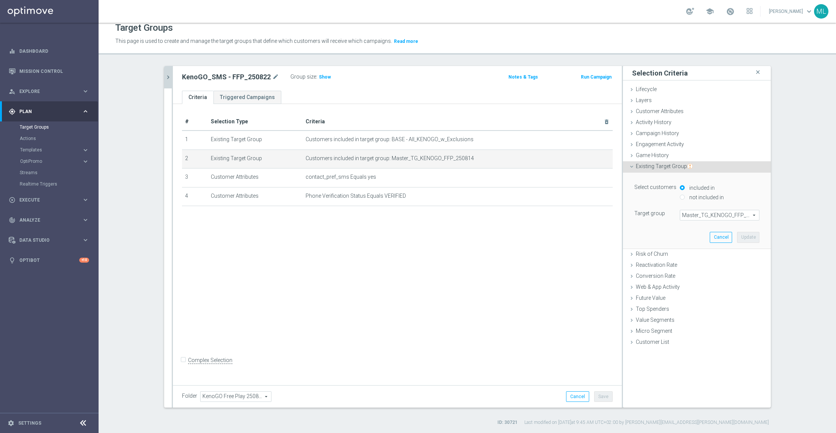
click at [705, 216] on span "Master_TG_KENOGO_FFP_250814" at bounding box center [719, 215] width 79 height 10
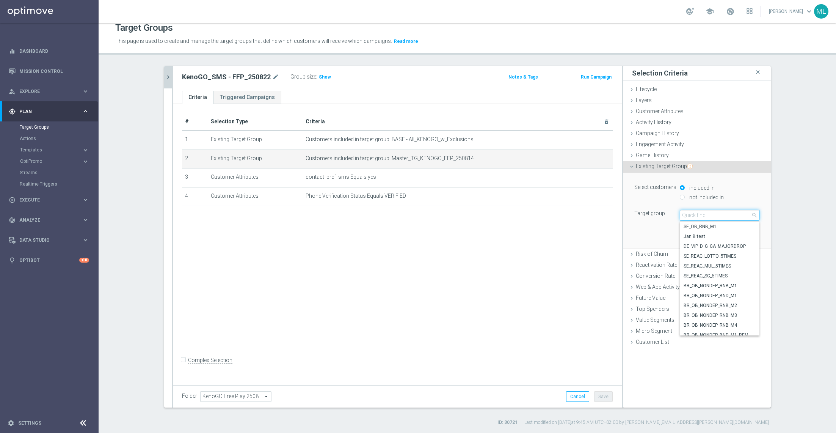
click at [693, 216] on input "search" at bounding box center [720, 215] width 80 height 11
type input "250822"
click at [734, 309] on span "Master_TG_KENOGO_FFP_250822" at bounding box center [720, 310] width 72 height 6
type input "Master_TG_KENOGO_FFP_250822"
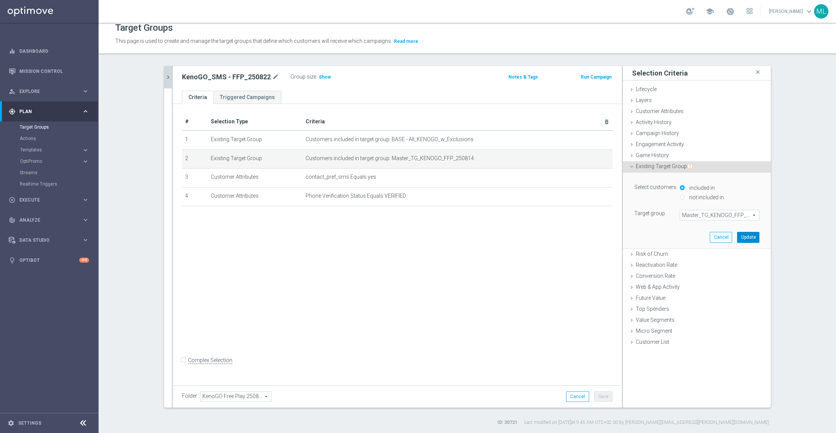
click at [747, 235] on button "Update" at bounding box center [748, 237] width 22 height 11
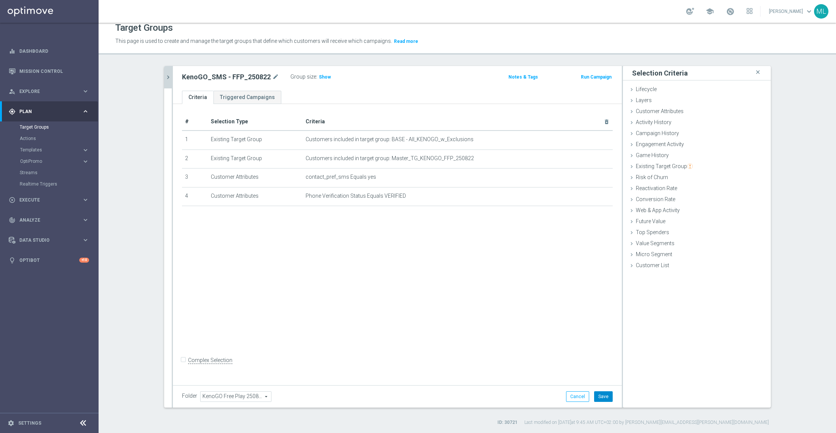
click at [606, 395] on button "Save" at bounding box center [603, 396] width 19 height 11
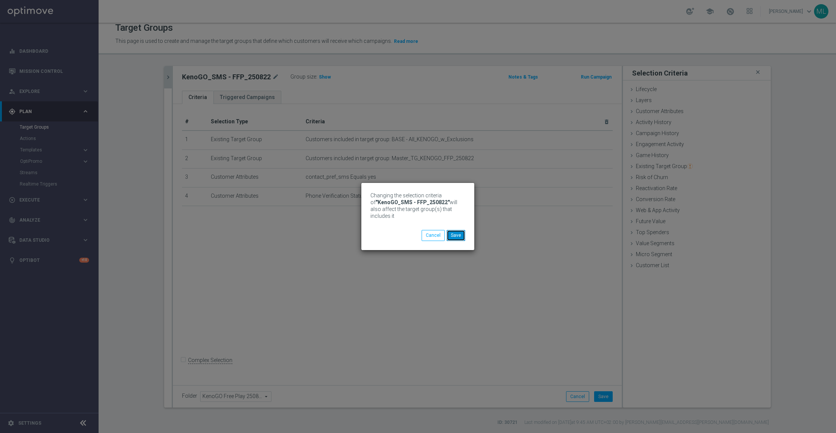
click at [454, 233] on button "Save" at bounding box center [456, 235] width 19 height 11
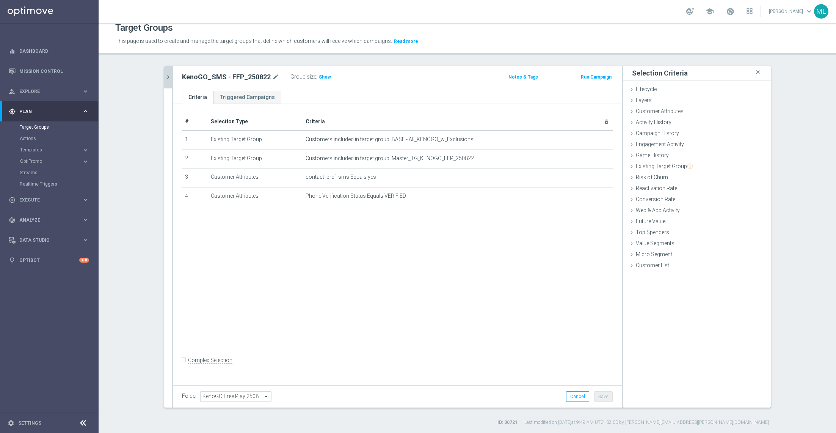
click at [167, 83] on button "chevron_right" at bounding box center [168, 77] width 8 height 22
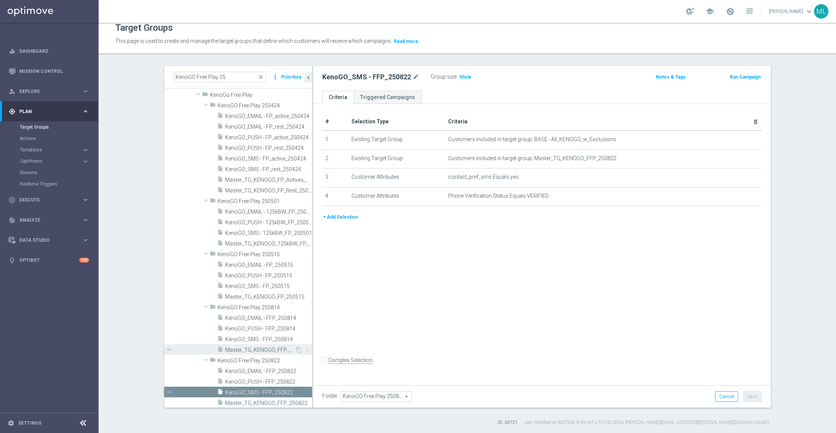
scroll to position [41, 0]
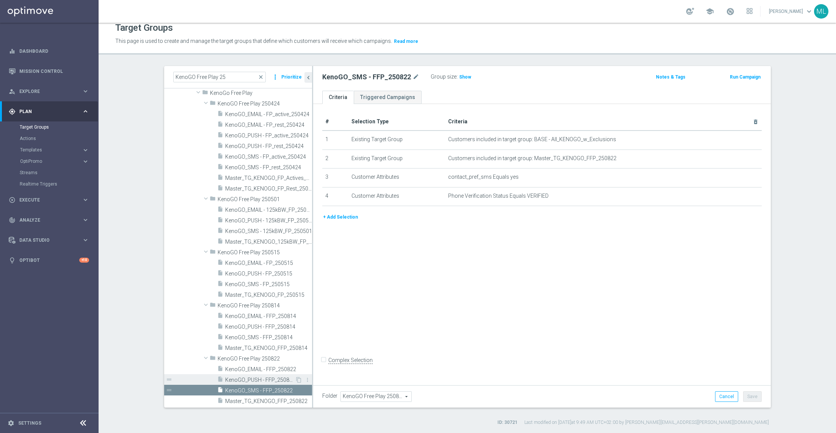
click at [261, 382] on span "KenoGO_PUSH - FFP_250822" at bounding box center [260, 379] width 70 height 6
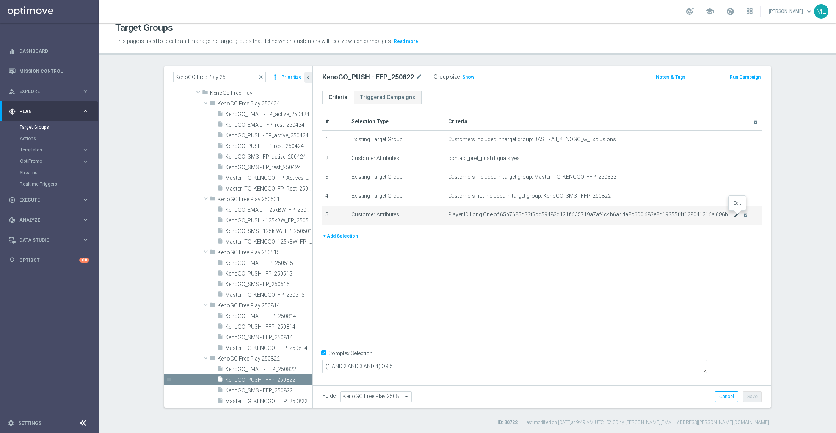
click at [736, 213] on icon "mode_edit" at bounding box center [737, 215] width 6 height 6
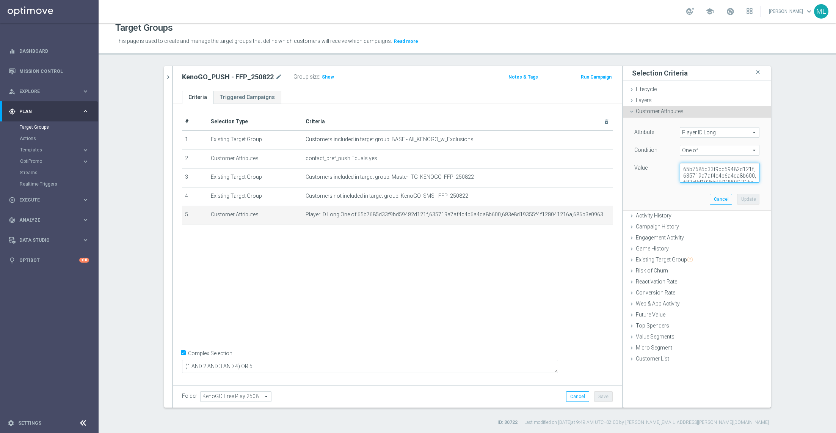
scroll to position [19, 0]
drag, startPoint x: 682, startPoint y: 167, endPoint x: 775, endPoint y: 205, distance: 100.1
click at [775, 205] on div "KenoGO Free Play 25 close more_vert Prioritize Customer Target Groups library_a…" at bounding box center [467, 245] width 637 height 359
click at [718, 197] on button "Cancel" at bounding box center [721, 199] width 22 height 11
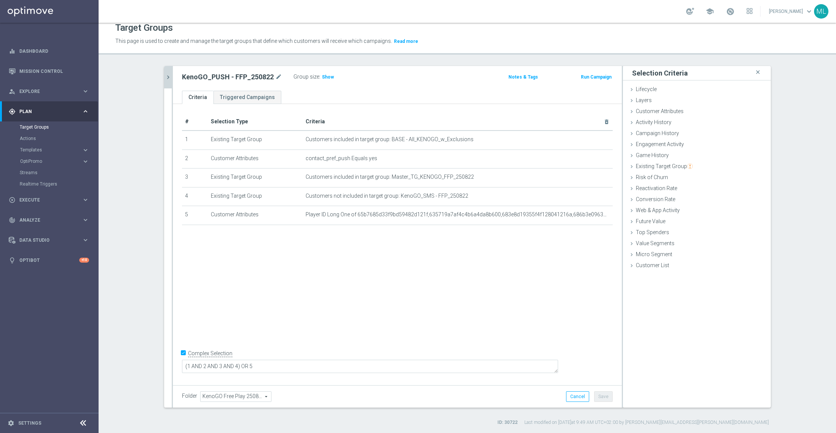
click at [169, 83] on button "chevron_right" at bounding box center [168, 77] width 8 height 22
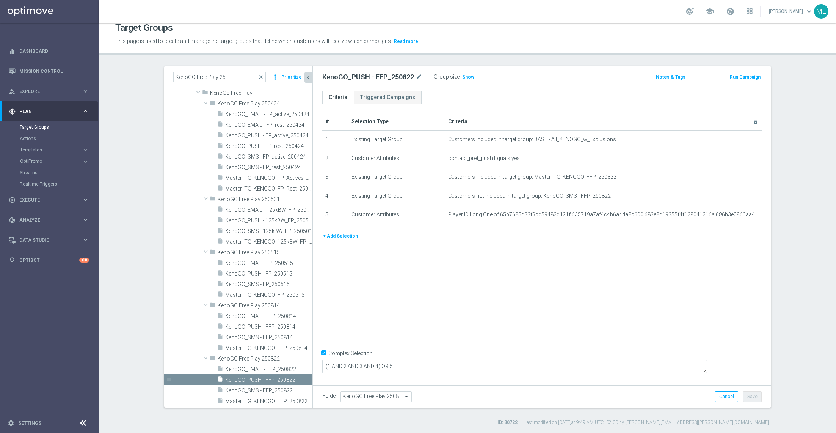
scroll to position [39, 0]
click at [266, 368] on span "KenoGO_EMAIL - FFP_250822" at bounding box center [260, 371] width 70 height 6
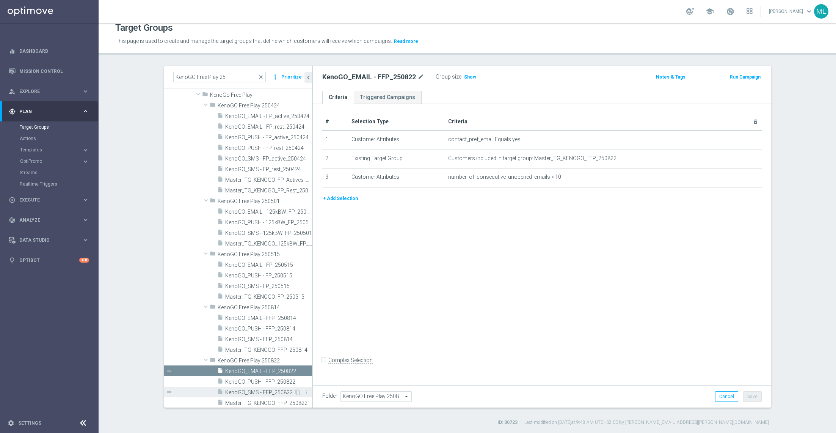
click at [263, 389] on span "KenoGO_SMS - FFP_250822" at bounding box center [259, 392] width 69 height 6
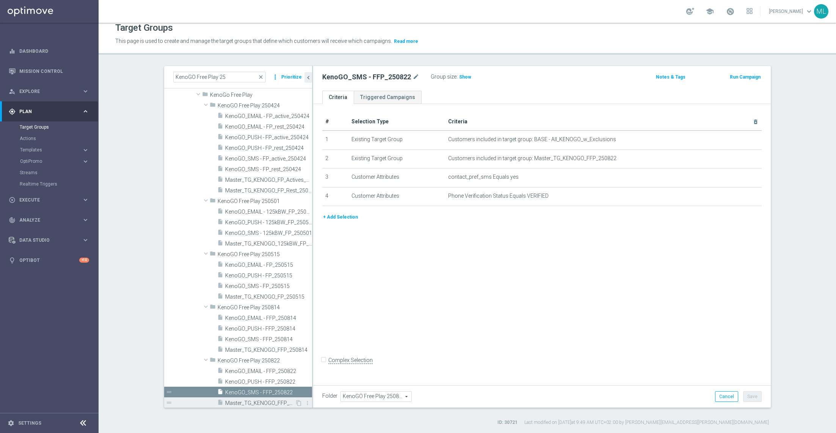
click at [256, 400] on span "Master_TG_KENOGO_FFP_250822" at bounding box center [260, 403] width 70 height 6
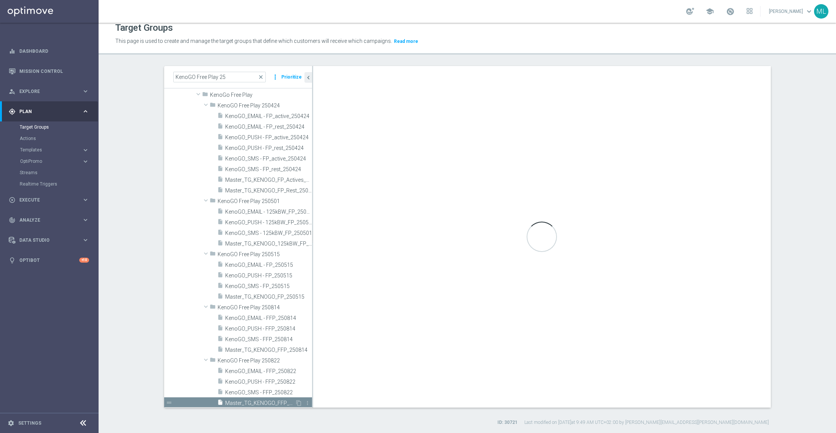
checkbox input "true"
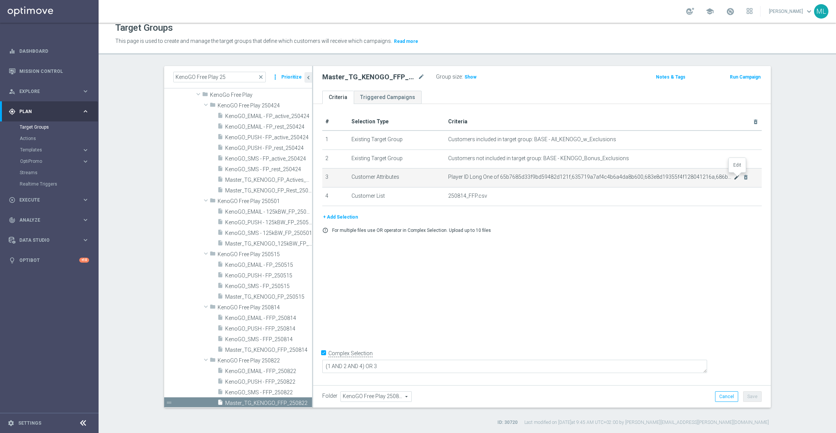
click at [738, 175] on icon "mode_edit" at bounding box center [737, 177] width 6 height 6
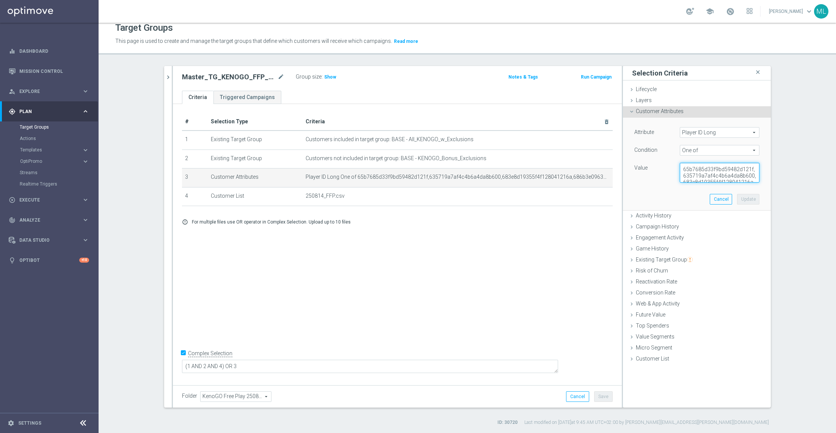
scroll to position [19, 0]
drag, startPoint x: 684, startPoint y: 169, endPoint x: 763, endPoint y: 192, distance: 82.4
click at [763, 192] on div "Attribute Player ID Long Player ID Long arrow_drop_down search Condition One of…" at bounding box center [697, 164] width 136 height 93
click at [722, 201] on button "Cancel" at bounding box center [721, 199] width 22 height 11
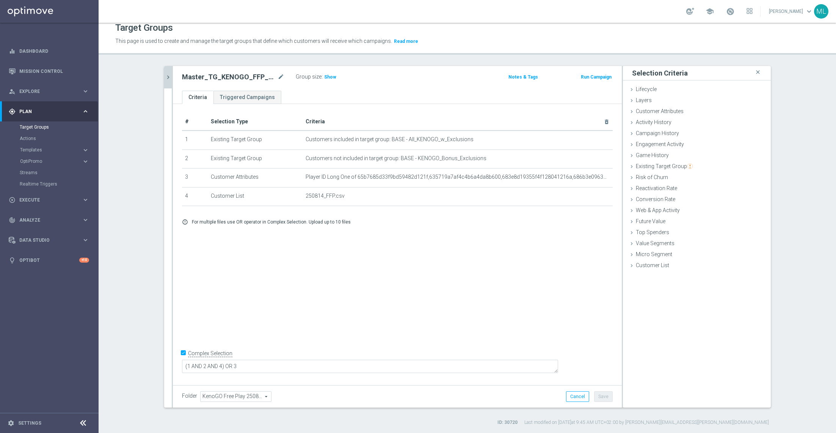
click at [165, 85] on button "chevron_right" at bounding box center [168, 77] width 8 height 22
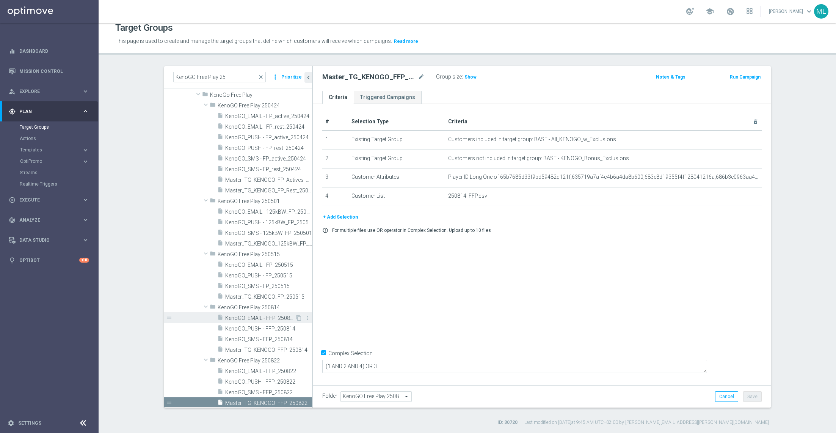
scroll to position [41, 0]
click at [262, 377] on span "KenoGO_PUSH - FFP_250822" at bounding box center [260, 379] width 70 height 6
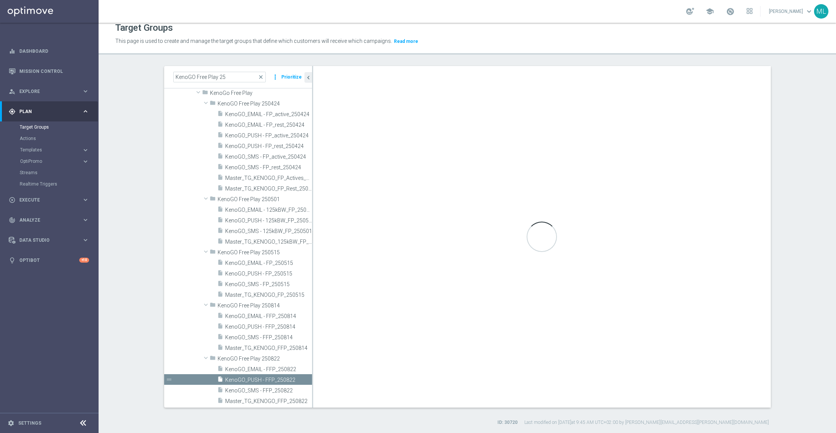
type textarea "(1 AND 2 AND 3 AND 4) OR 5"
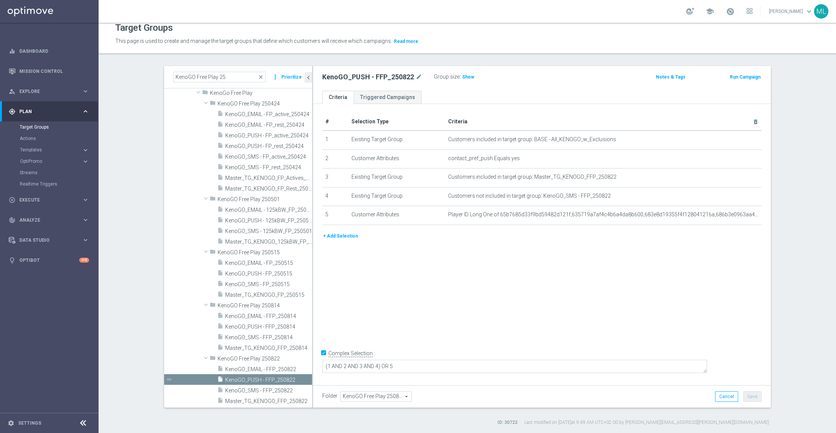
click at [327, 235] on button "+ Add Selection" at bounding box center [340, 236] width 36 height 8
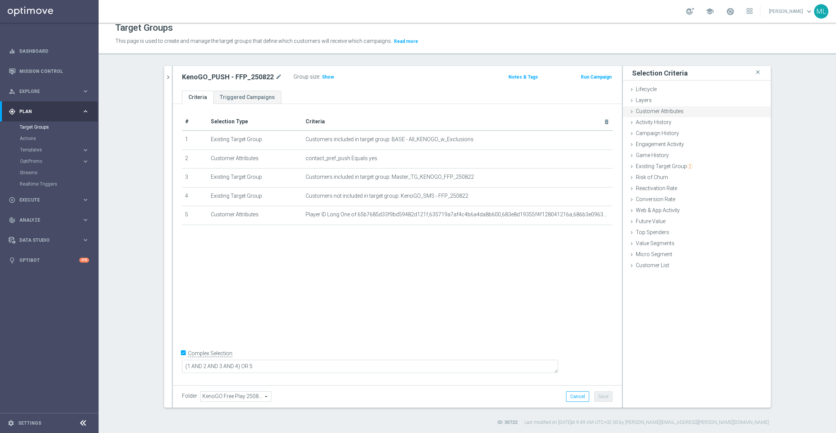
click at [634, 112] on div "Customer Attributes done" at bounding box center [697, 111] width 148 height 11
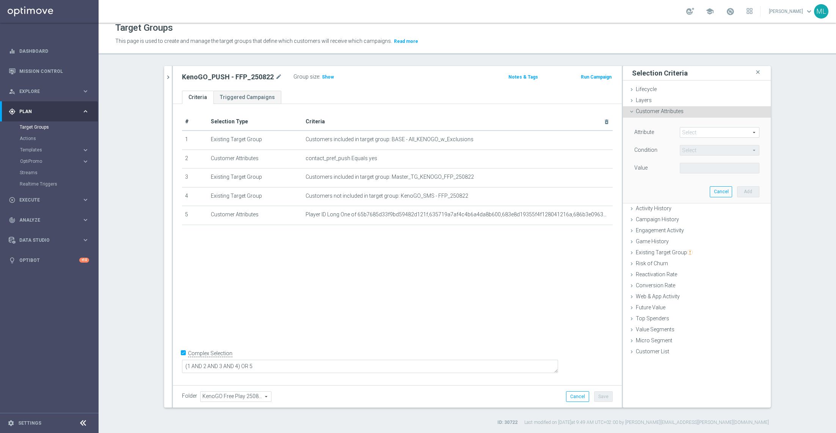
click at [744, 132] on span at bounding box center [719, 132] width 79 height 10
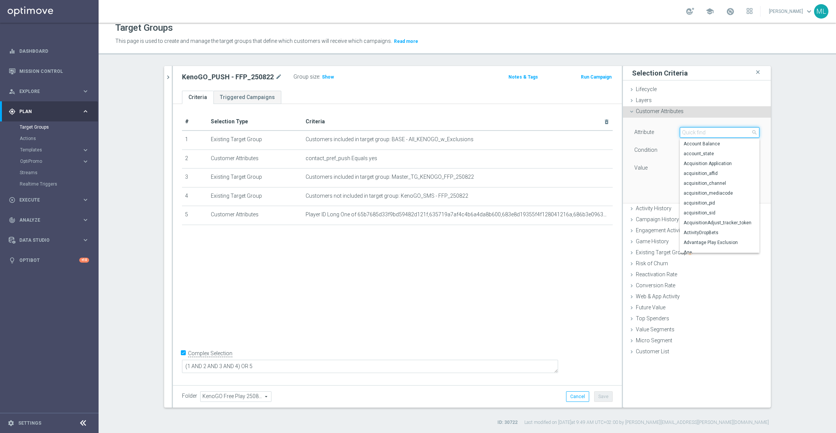
click at [700, 133] on input "search" at bounding box center [720, 132] width 80 height 11
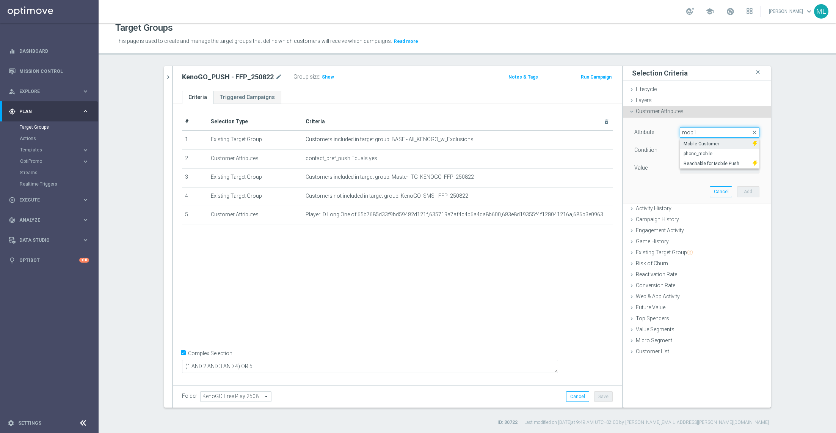
type input "mobil"
click at [697, 143] on span "Mobile Customer" at bounding box center [717, 144] width 66 height 6
type input "Mobile Customer"
type input "Equals"
click at [704, 169] on span at bounding box center [719, 168] width 79 height 10
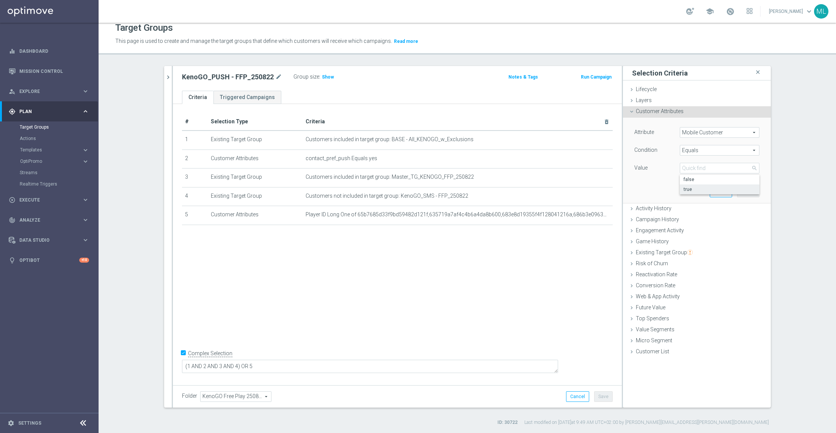
click at [701, 188] on span "true" at bounding box center [720, 189] width 72 height 6
type input "true"
click at [753, 191] on button "Add" at bounding box center [748, 191] width 22 height 11
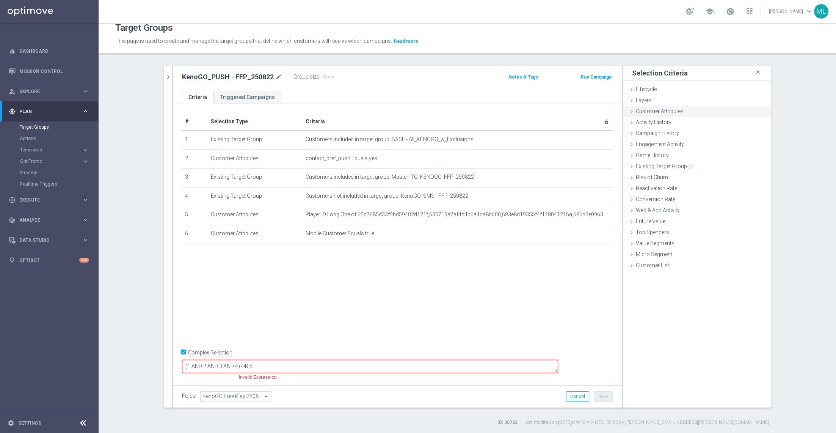
click at [633, 111] on icon at bounding box center [632, 111] width 6 height 6
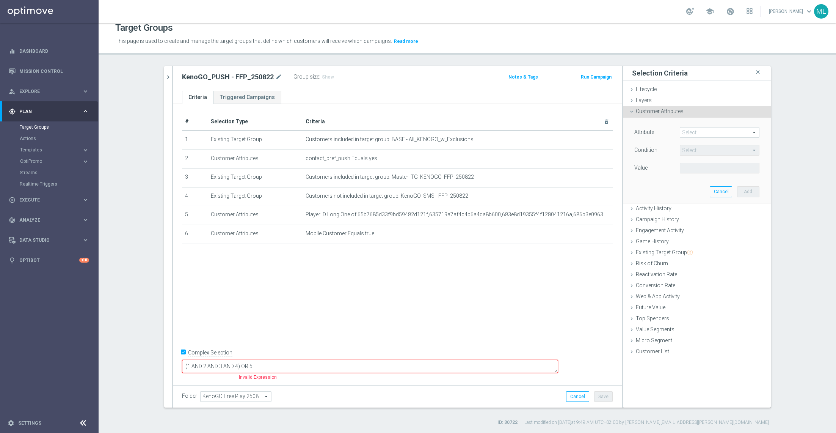
click at [709, 134] on span at bounding box center [719, 132] width 79 height 10
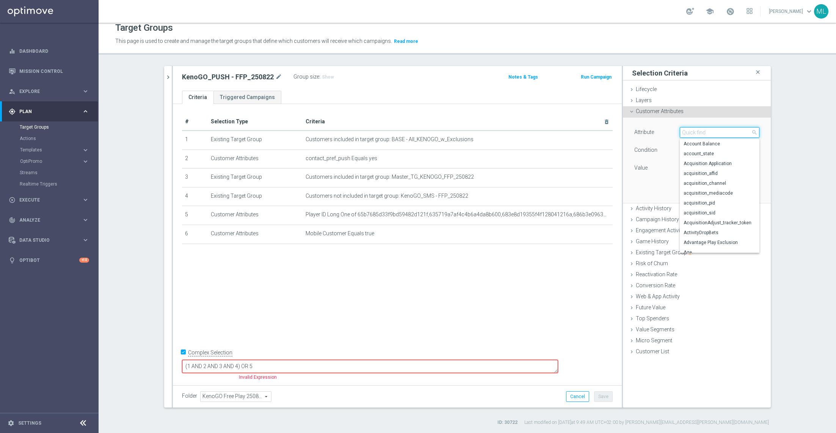
click at [693, 133] on input "search" at bounding box center [720, 132] width 80 height 11
paste input "Reachable for Mobile Push"
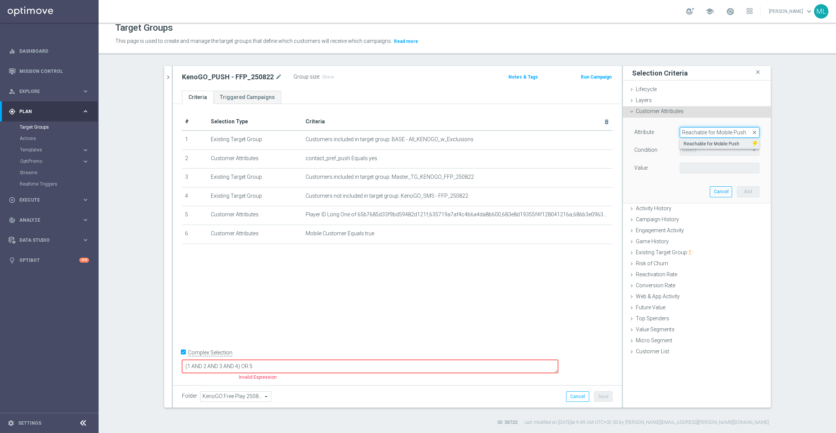
type input "Reachable for Mobile Push"
click at [710, 143] on span "Reachable for Mobile Push" at bounding box center [717, 144] width 66 height 6
type input "Reachable for Mobile Push"
type input "Equals"
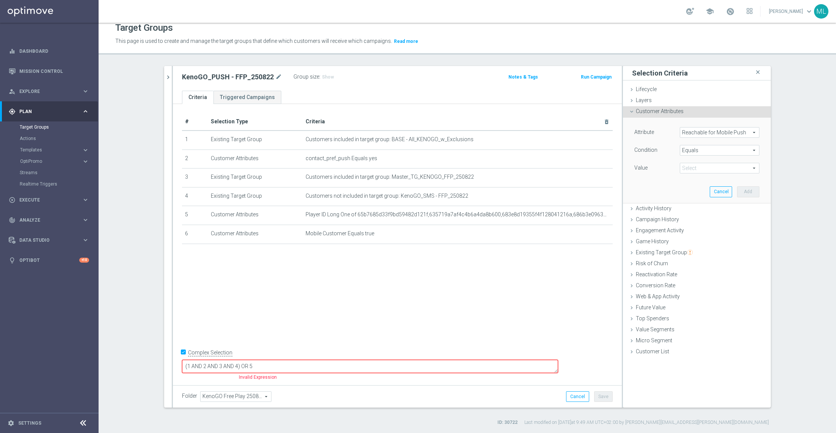
click at [715, 168] on span at bounding box center [719, 168] width 79 height 10
click at [696, 187] on span "true" at bounding box center [720, 189] width 72 height 6
type input "true"
click at [747, 193] on button "Add" at bounding box center [748, 191] width 22 height 11
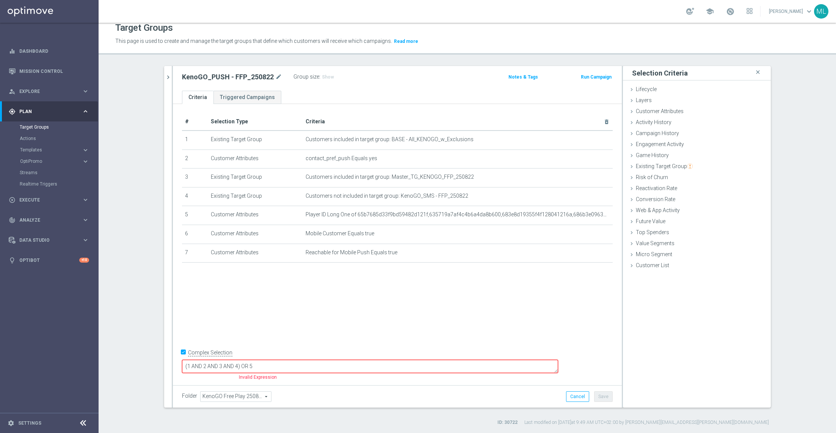
click at [294, 365] on textarea "(1 AND 2 AND 3 AND 4) OR 5" at bounding box center [370, 365] width 376 height 13
drag, startPoint x: 292, startPoint y: 365, endPoint x: 284, endPoint y: 365, distance: 8.3
click at [284, 365] on textarea "(1 AND 2 AND 3 AND 4) OR 5" at bounding box center [370, 365] width 376 height 13
click at [287, 366] on textarea "(1 AND 2 AND 3 AND 4) OR 5" at bounding box center [370, 365] width 376 height 13
drag, startPoint x: 292, startPoint y: 366, endPoint x: 278, endPoint y: 364, distance: 13.4
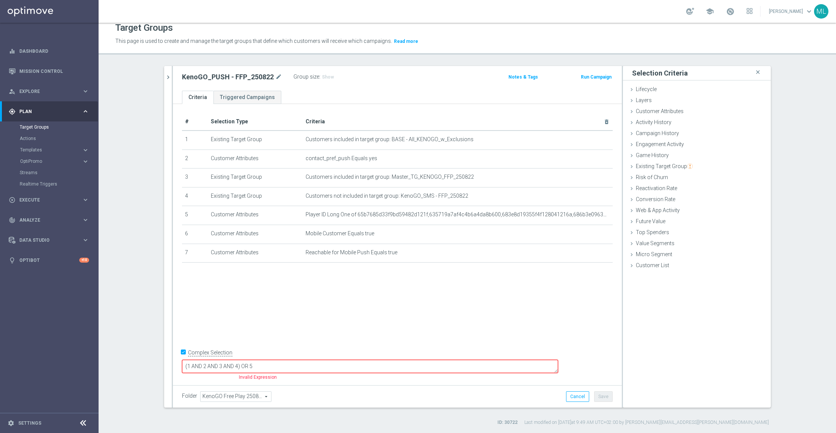
click at [278, 364] on textarea "(1 AND 2 AND 3 AND 4) OR 5" at bounding box center [370, 365] width 376 height 13
click at [291, 365] on textarea "(1 AND 2 AND 3 AND 4) OR 5" at bounding box center [370, 365] width 376 height 13
paste textarea "AND 4"
click at [309, 365] on textarea "(1 AND 2 AND 3 AND 4 AND 6AND 4) OR 5" at bounding box center [370, 365] width 376 height 13
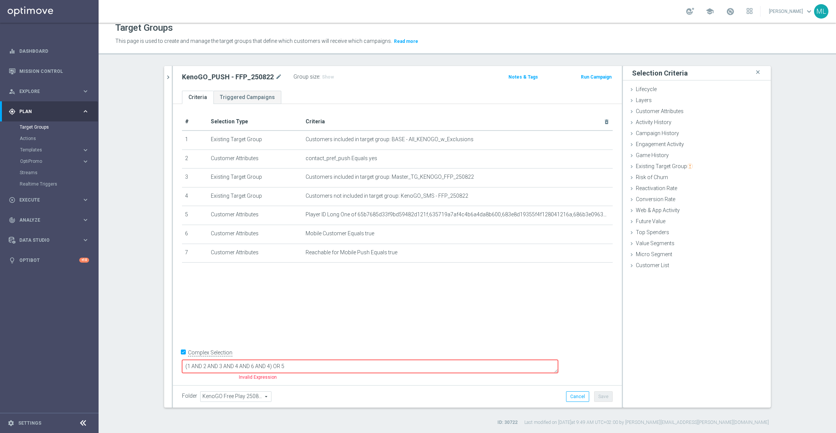
click at [326, 368] on textarea "(1 AND 2 AND 3 AND 4 AND 6 AND 4) OR 5" at bounding box center [370, 365] width 376 height 13
click at [325, 368] on textarea "(1 AND 2 AND 3 AND 4 AND 6 AND 4) OR 5" at bounding box center [370, 365] width 376 height 13
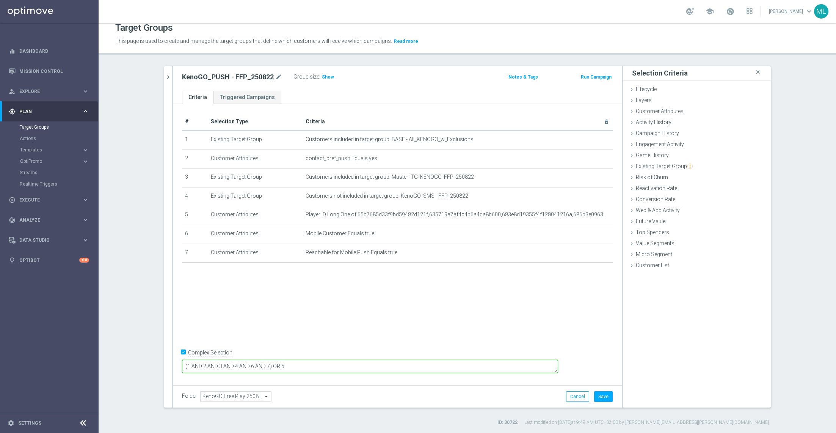
type textarea "(1 AND 2 AND 3 AND 4 AND 6 AND 7) OR 5"
click at [424, 328] on div "# Selection Type Criteria delete_forever 1 Existing Target Group Customers incl…" at bounding box center [397, 243] width 449 height 278
click at [607, 396] on button "Save" at bounding box center [603, 396] width 19 height 11
click at [169, 78] on icon "chevron_right" at bounding box center [168, 77] width 7 height 7
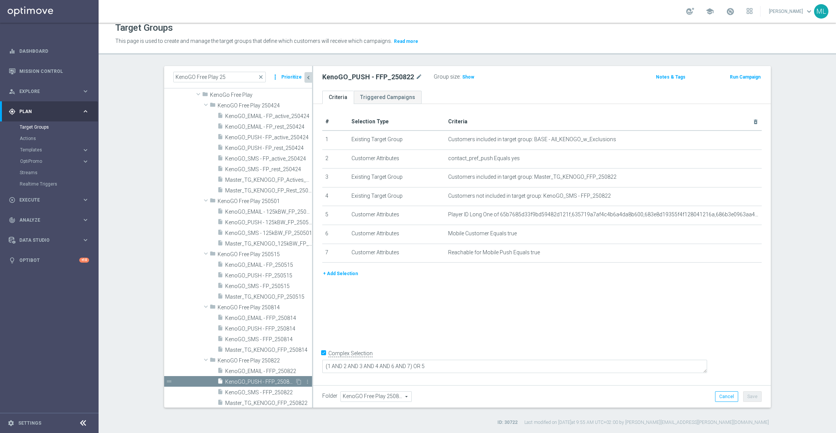
scroll to position [41, 0]
click at [254, 367] on span "KenoGO_EMAIL - FFP_250822" at bounding box center [260, 369] width 70 height 6
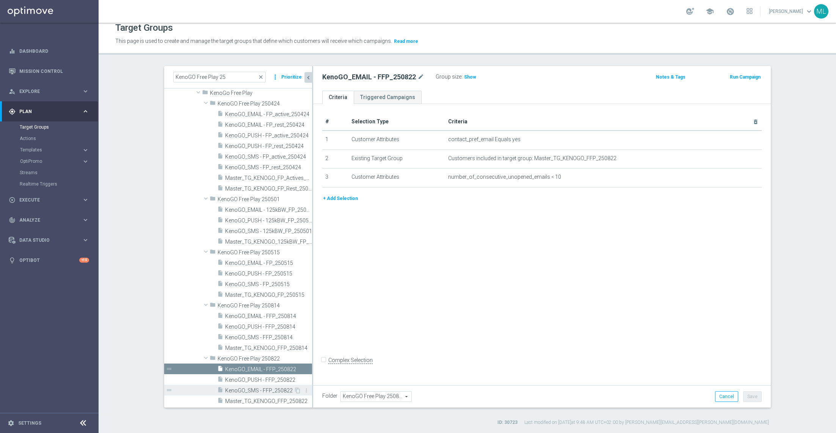
click at [259, 389] on span "KenoGO_SMS - FFP_250822" at bounding box center [259, 390] width 69 height 6
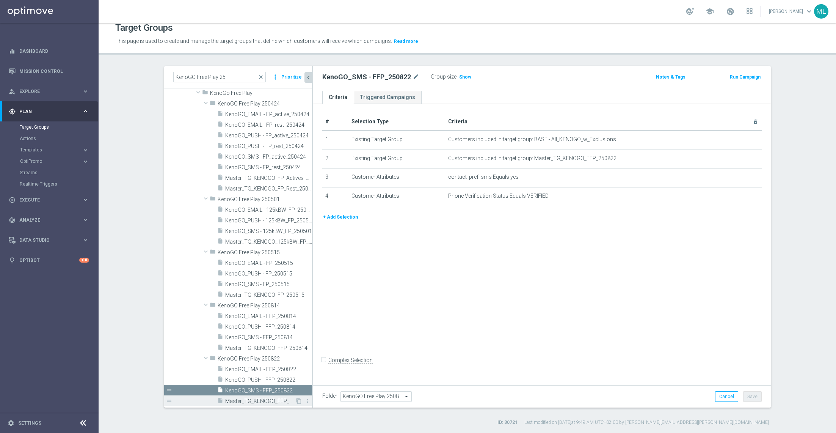
click at [265, 401] on span "Master_TG_KENOGO_FFP_250822" at bounding box center [260, 401] width 70 height 6
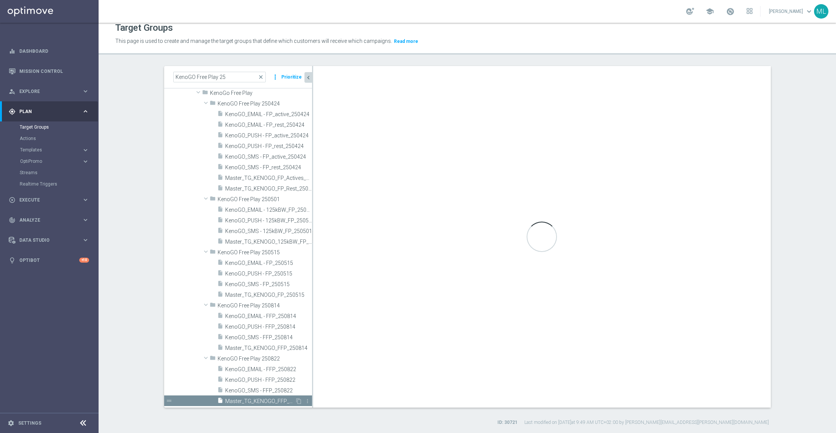
checkbox input "true"
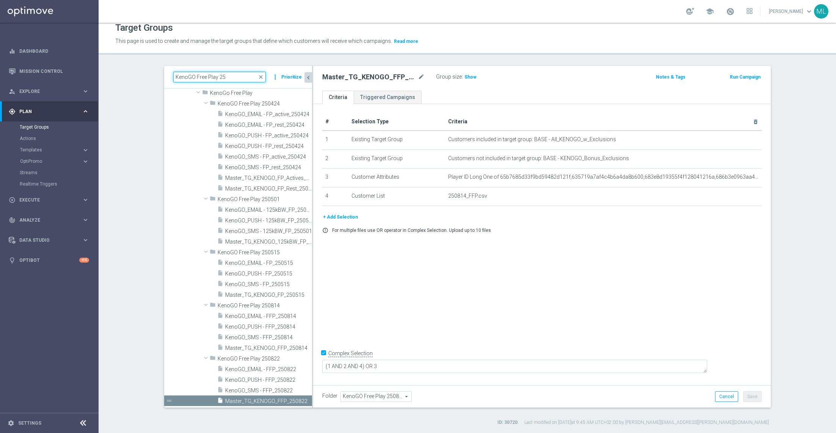
drag, startPoint x: 233, startPoint y: 75, endPoint x: 163, endPoint y: 71, distance: 70.7
click at [163, 71] on div "KenoGO Free Play 25 close more_vert Prioritize Customer Target Groups library_a…" at bounding box center [467, 245] width 637 height 359
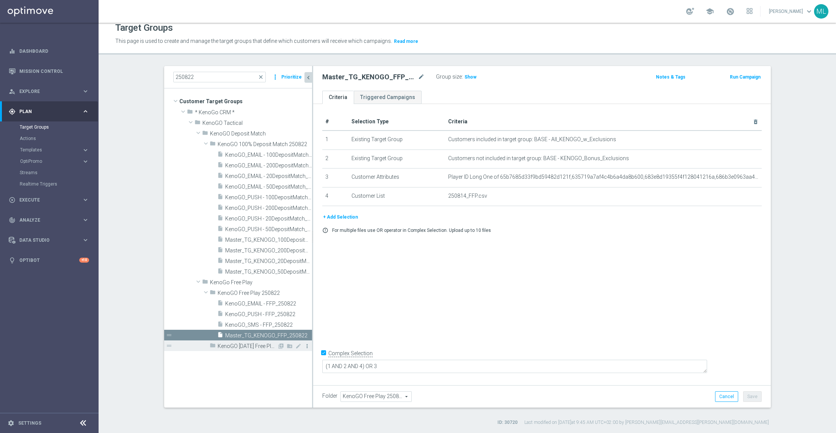
click at [306, 348] on icon "more_vert" at bounding box center [307, 346] width 6 height 6
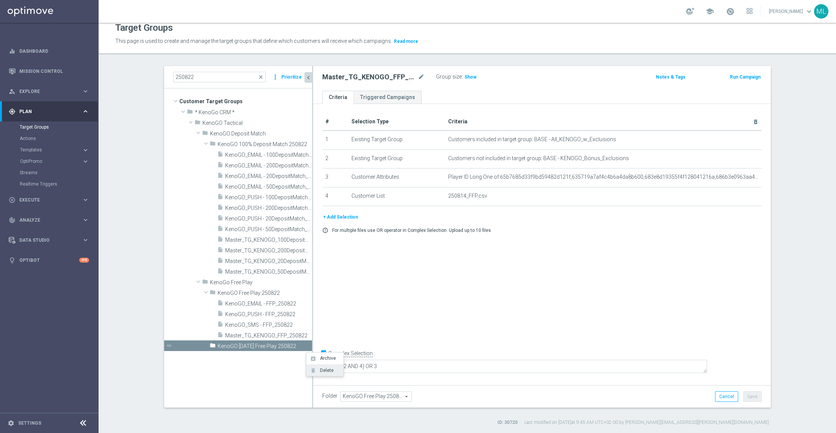
click at [320, 371] on span "Delete" at bounding box center [325, 369] width 16 height 5
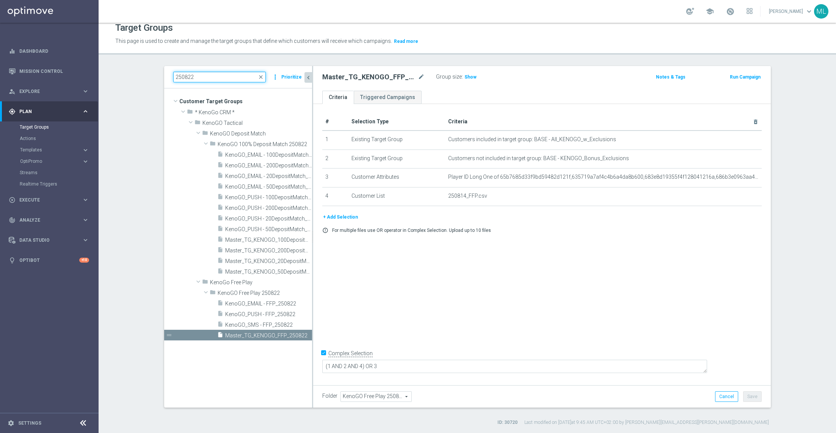
drag, startPoint x: 205, startPoint y: 75, endPoint x: 158, endPoint y: 64, distance: 48.1
click at [158, 64] on div "Target Groups This page is used to create and manage the target groups that def…" at bounding box center [467, 228] width 737 height 410
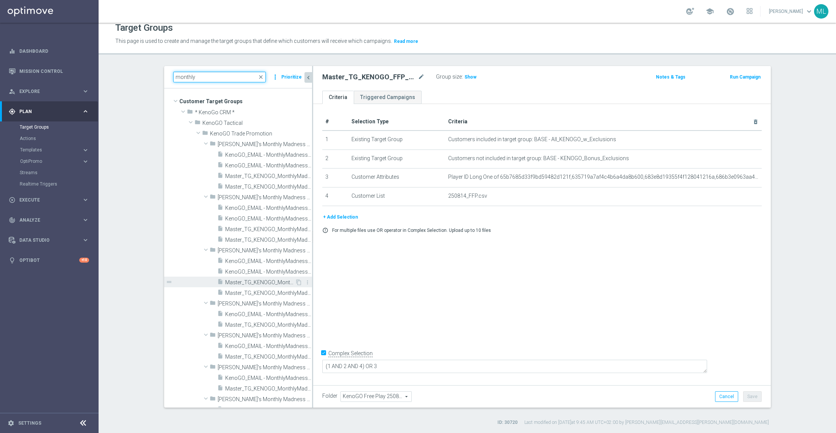
scroll to position [390, 0]
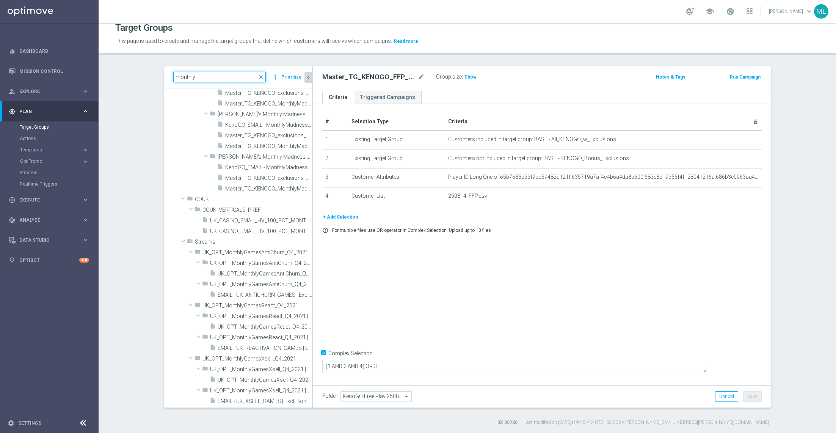
type input "monthly"
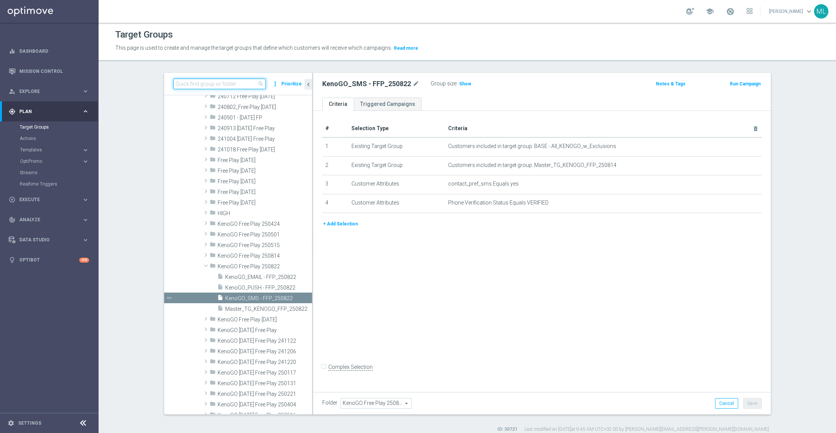
click at [209, 85] on input at bounding box center [219, 83] width 93 height 11
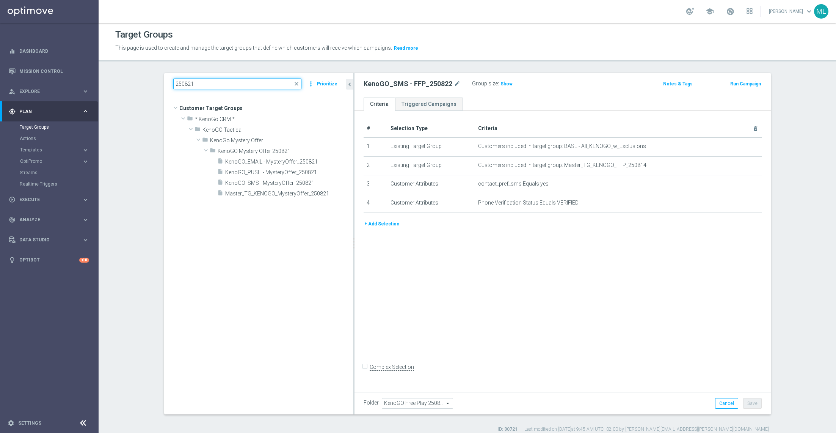
drag, startPoint x: 312, startPoint y: 127, endPoint x: 357, endPoint y: 133, distance: 45.1
click at [354, 133] on div at bounding box center [353, 243] width 1 height 341
type input "250821"
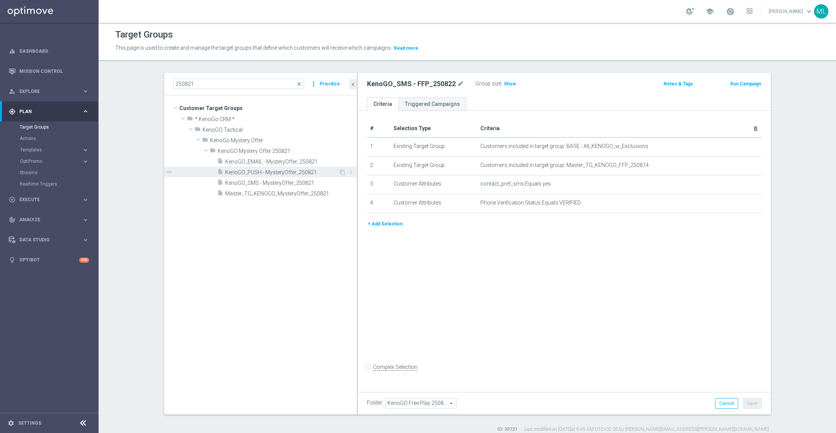
click at [272, 172] on span "KenoGO_PUSH - MysteryOffer_250821" at bounding box center [281, 172] width 113 height 6
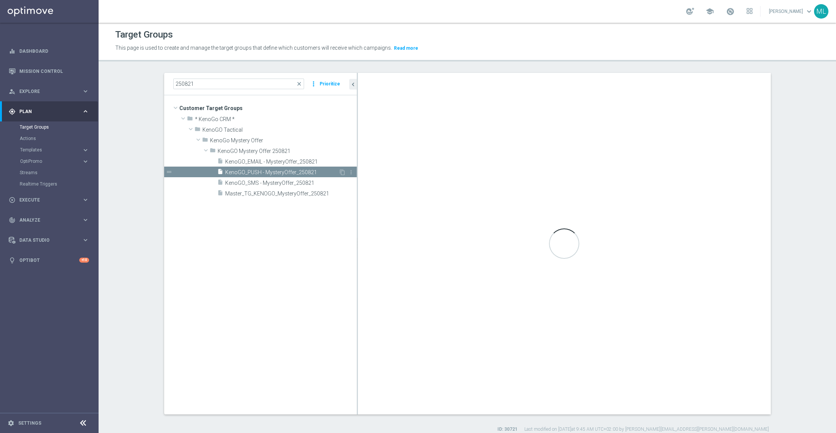
checkbox input "true"
type input "KenoGO Mystery Offer 250821"
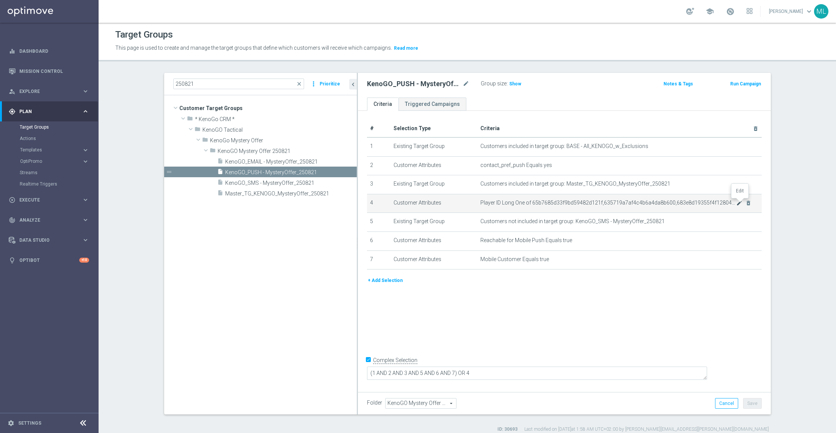
click at [740, 202] on icon "mode_edit" at bounding box center [739, 203] width 6 height 6
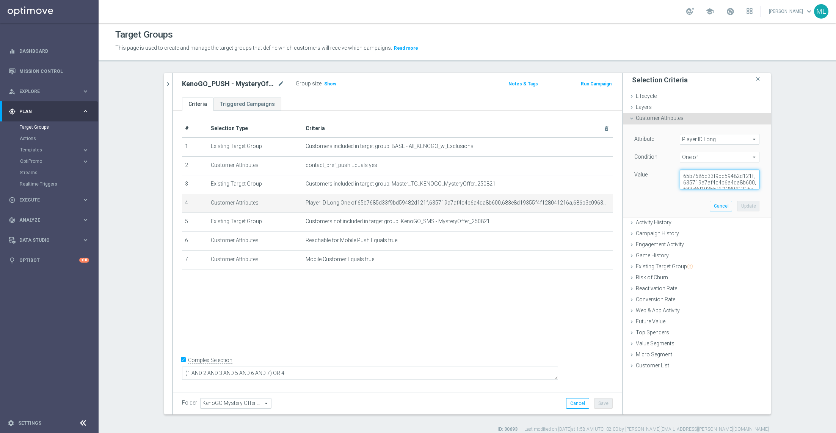
scroll to position [19, 0]
drag, startPoint x: 682, startPoint y: 176, endPoint x: 780, endPoint y: 198, distance: 100.9
click at [780, 198] on div "250821 close more_vert Prioritize Customer Target Groups library_add create_new…" at bounding box center [467, 252] width 637 height 359
click at [721, 204] on button "Cancel" at bounding box center [721, 206] width 22 height 11
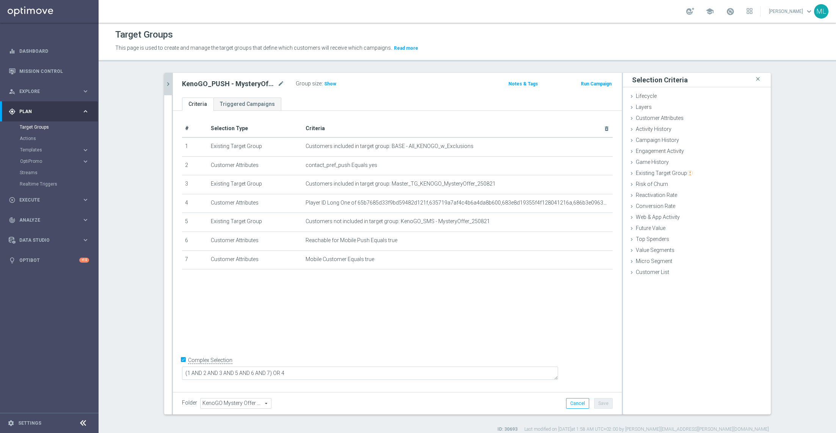
click at [167, 80] on icon "chevron_right" at bounding box center [168, 83] width 7 height 7
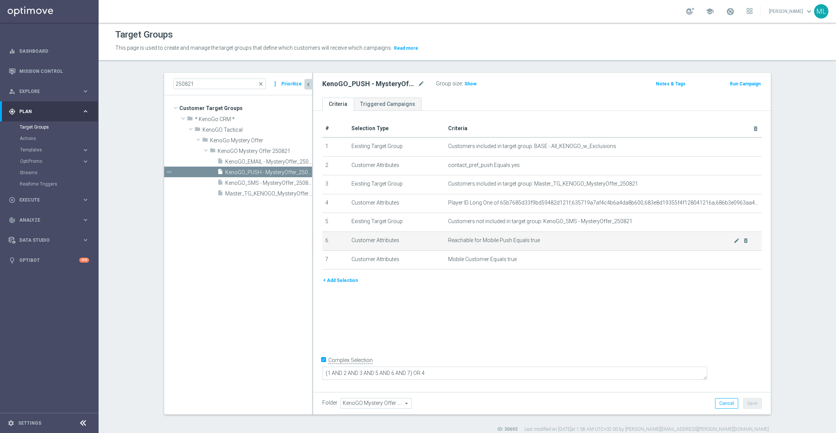
drag, startPoint x: 442, startPoint y: 238, endPoint x: 511, endPoint y: 240, distance: 69.4
click at [511, 240] on tr "6 Customer Attributes Reachable for Mobile Push Equals true mode_edit delete_fo…" at bounding box center [541, 240] width 439 height 19
copy tr "Reachable for Mobile Push"
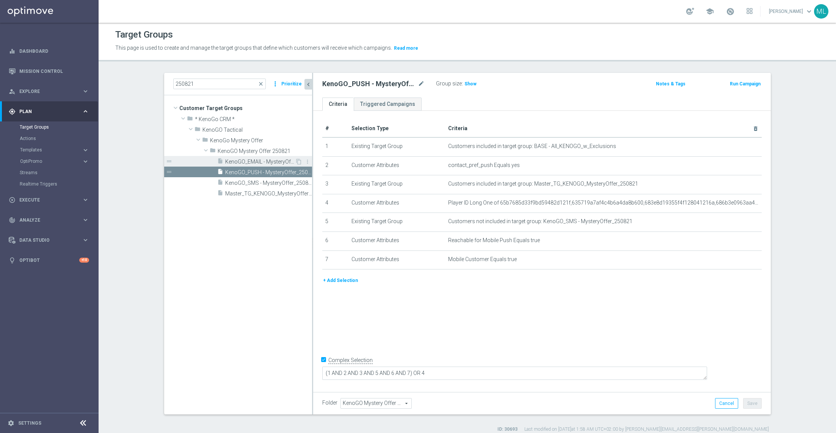
click at [253, 159] on span "KenoGO_EMAIL - MysteryOffer_250821" at bounding box center [260, 161] width 70 height 6
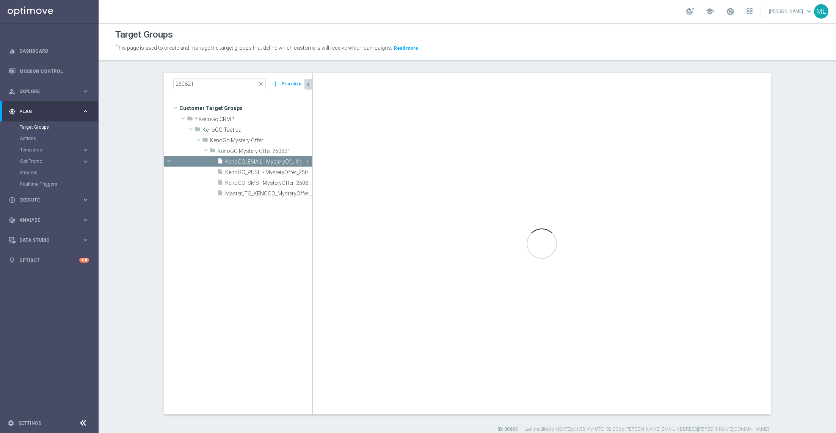
checkbox input "false"
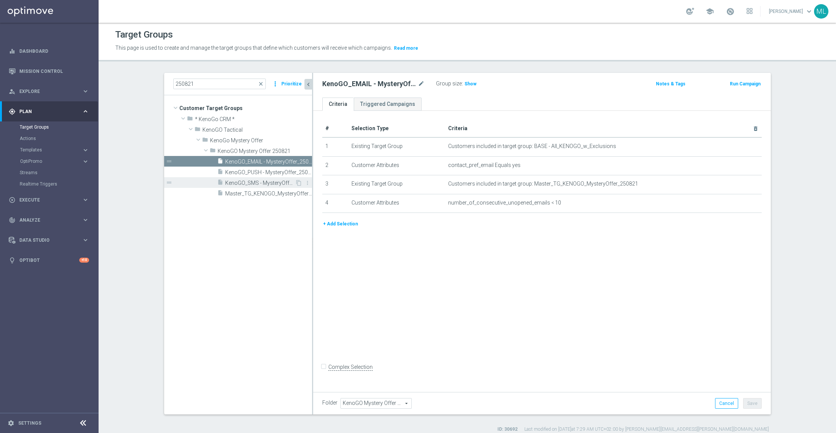
click at [259, 180] on span "KenoGO_SMS - MysteryOffer_250821" at bounding box center [260, 183] width 70 height 6
